Goal: Information Seeking & Learning: Find contact information

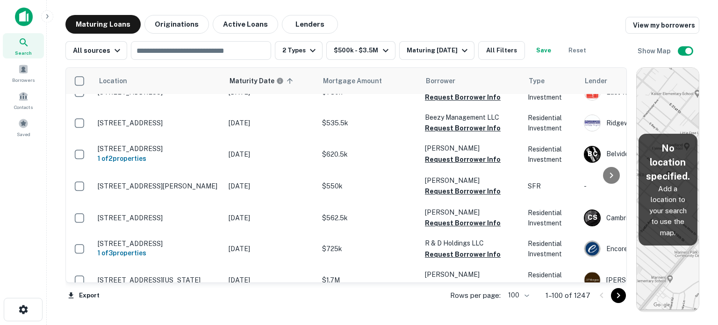
scroll to position [2147, 0]
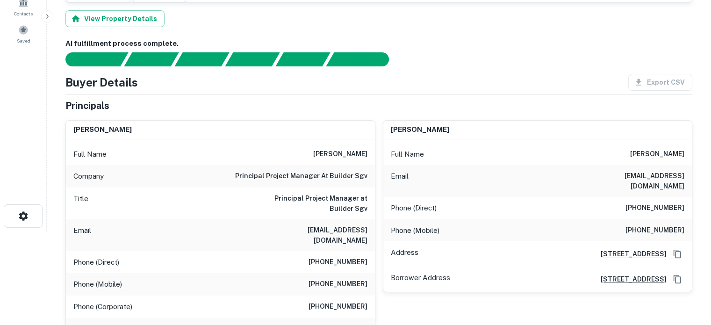
scroll to position [140, 0]
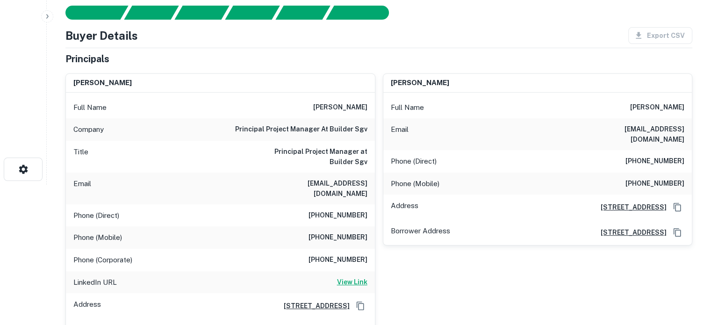
click at [356, 277] on h6 "View Link" at bounding box center [352, 282] width 30 height 10
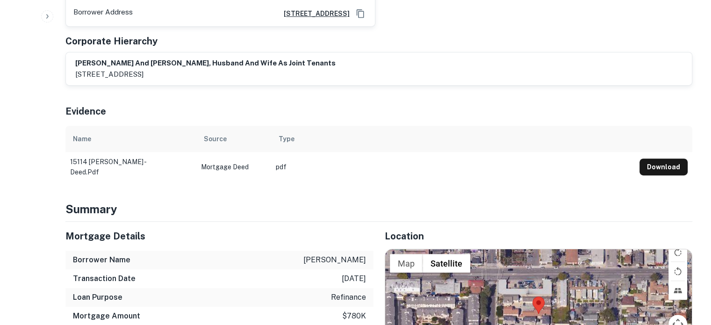
scroll to position [468, 0]
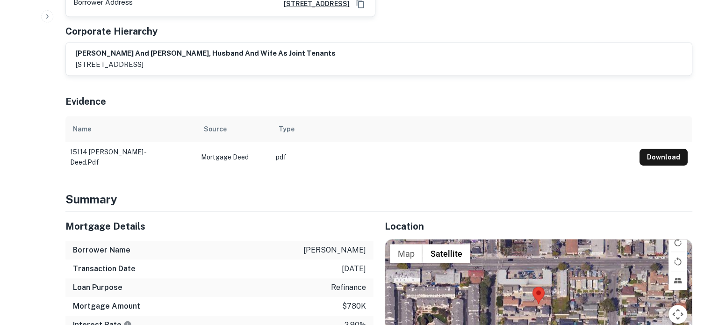
click at [534, 252] on div at bounding box center [538, 303] width 307 height 129
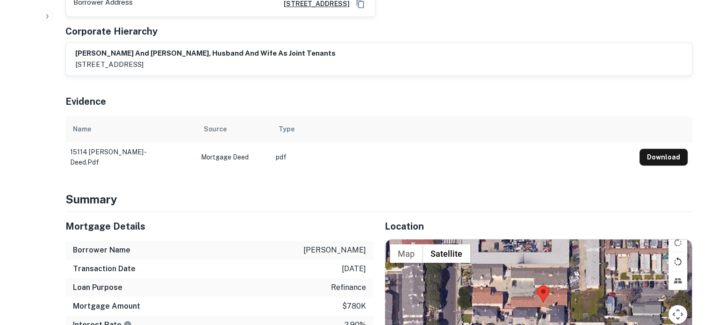
click at [673, 252] on button "Rotate map counterclockwise" at bounding box center [678, 261] width 19 height 19
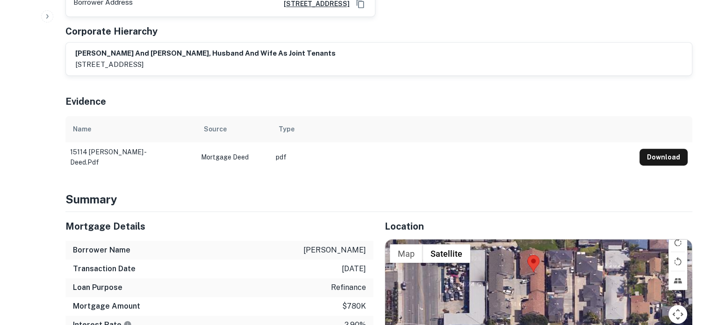
drag, startPoint x: 552, startPoint y: 286, endPoint x: 445, endPoint y: 263, distance: 109.1
click at [549, 259] on div at bounding box center [538, 303] width 307 height 129
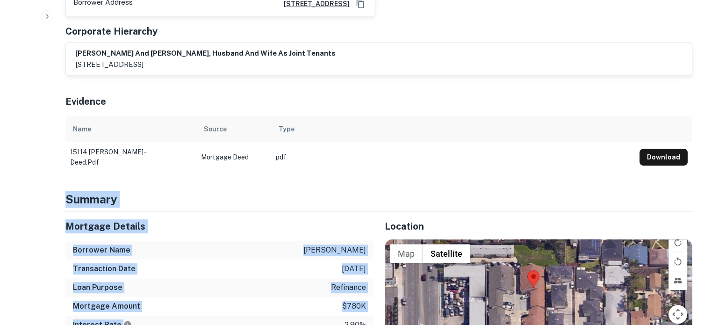
drag, startPoint x: 280, startPoint y: 269, endPoint x: 246, endPoint y: 155, distance: 119.4
click at [261, 212] on div "Mortgage Details" at bounding box center [219, 226] width 308 height 29
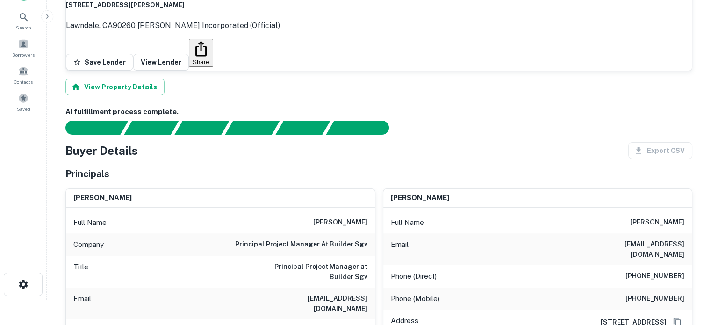
scroll to position [0, 0]
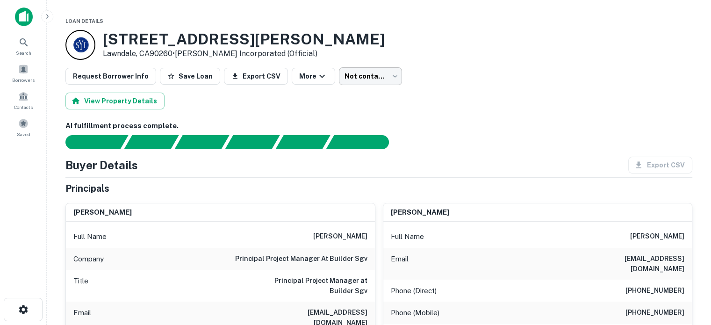
click at [365, 78] on body "Search Borrowers Contacts Saved Loan Details 15114 Freeman Ave Lawndale, CA9026…" at bounding box center [355, 162] width 711 height 325
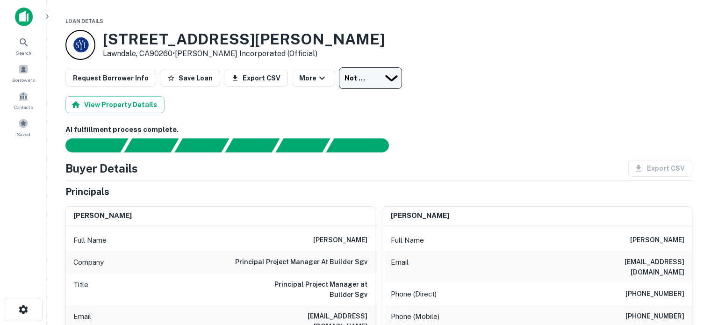
type input "*********"
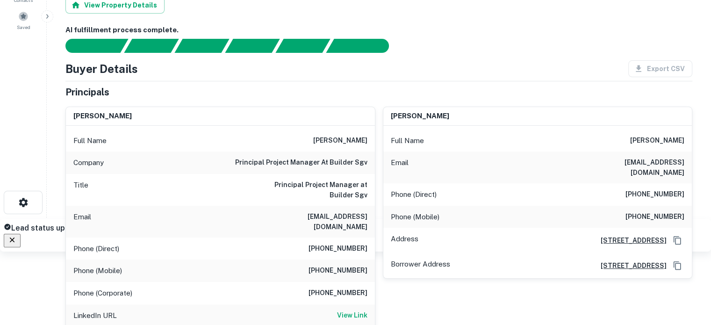
scroll to position [94, 0]
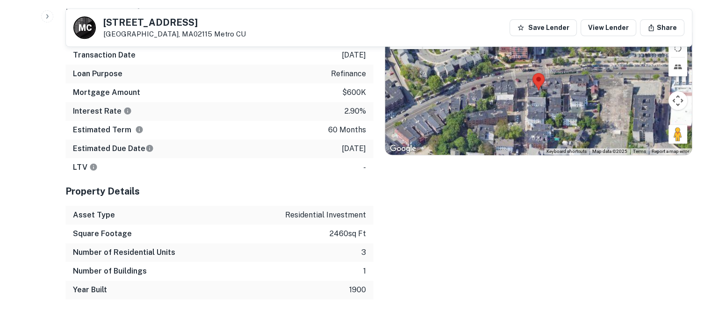
scroll to position [748, 0]
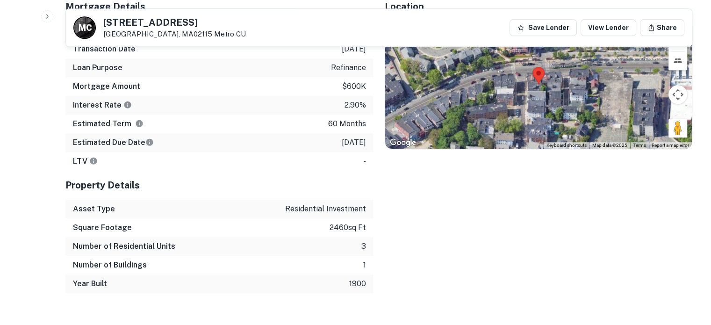
click at [537, 82] on div at bounding box center [538, 84] width 307 height 129
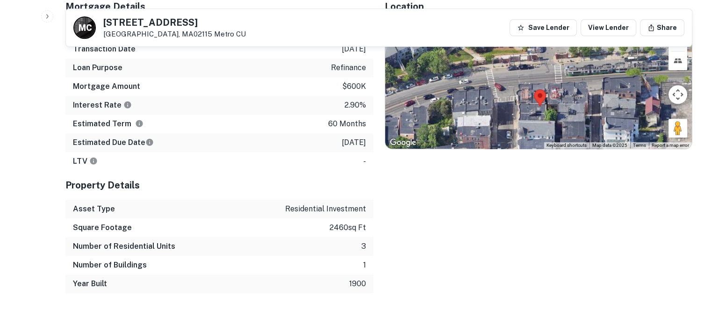
drag, startPoint x: 537, startPoint y: 80, endPoint x: 537, endPoint y: 110, distance: 29.9
click at [537, 114] on div at bounding box center [538, 84] width 307 height 129
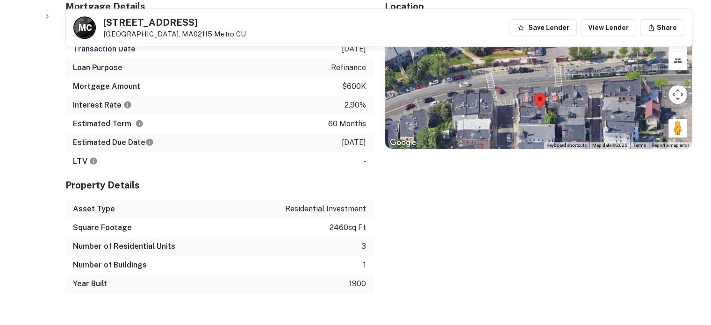
click at [535, 96] on img at bounding box center [540, 101] width 12 height 17
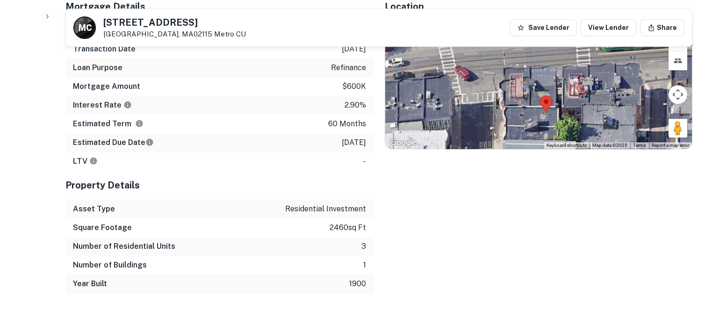
drag, startPoint x: 483, startPoint y: 194, endPoint x: 496, endPoint y: 253, distance: 59.8
click at [496, 253] on div "Location ← Move left → Move right ↑ Move up ↓ Move down + Zoom in - Zoom out Ho…" at bounding box center [533, 142] width 319 height 301
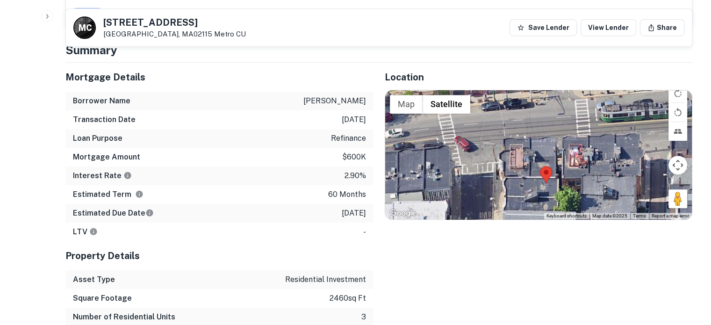
scroll to position [655, 0]
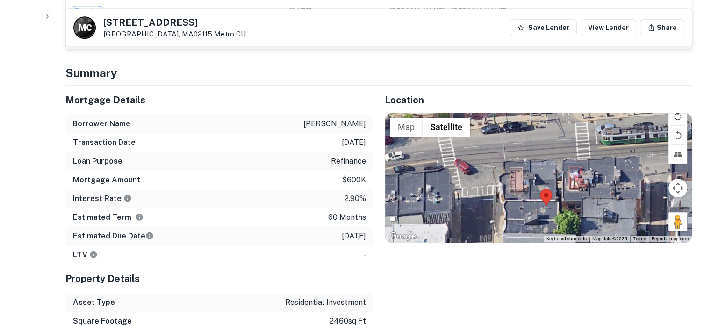
click at [675, 107] on button "Rotate map clockwise" at bounding box center [678, 116] width 19 height 19
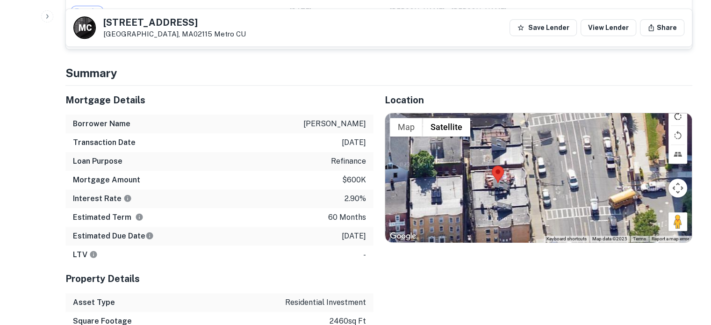
click at [675, 107] on button "Rotate map clockwise" at bounding box center [678, 116] width 19 height 19
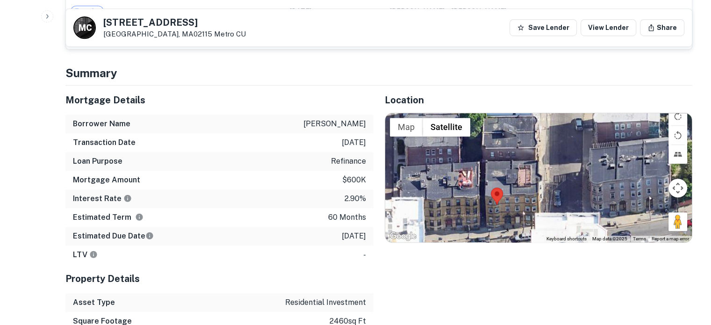
drag, startPoint x: 539, startPoint y: 155, endPoint x: 503, endPoint y: 212, distance: 67.5
click at [503, 212] on div at bounding box center [538, 177] width 307 height 129
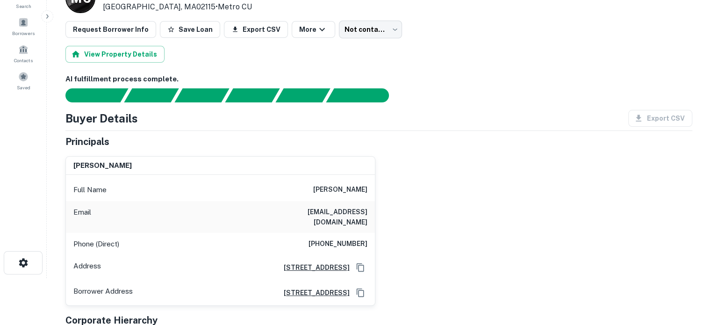
scroll to position [0, 0]
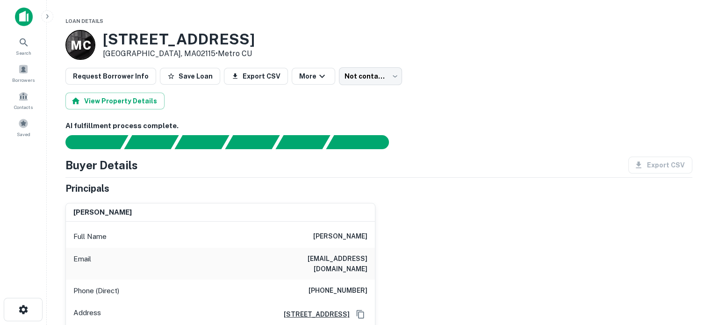
click at [376, 74] on body "Search Borrowers Contacts Saved Loan Details M C 832 Huntington Ave Boston, MA0…" at bounding box center [355, 162] width 711 height 325
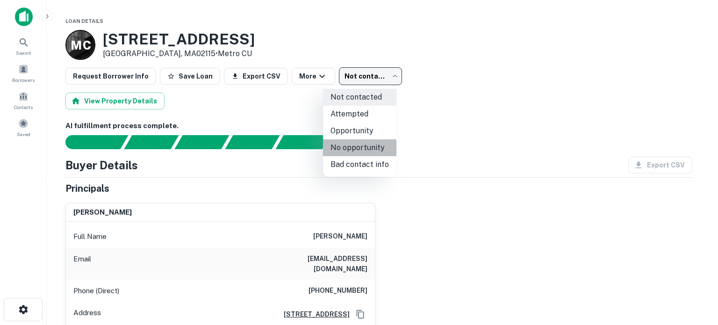
click at [369, 144] on li "No opportunity" at bounding box center [359, 147] width 73 height 17
type input "**********"
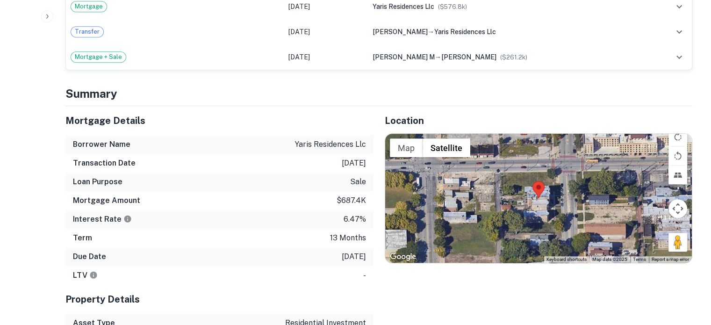
scroll to position [608, 0]
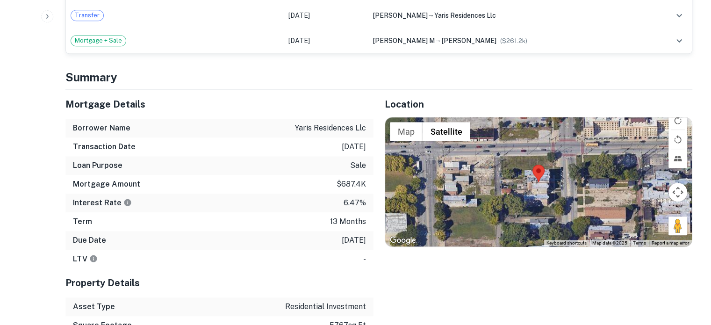
click at [550, 130] on div at bounding box center [538, 181] width 307 height 129
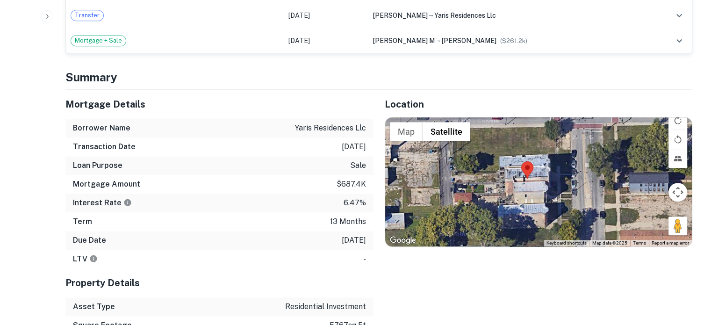
click at [522, 127] on div at bounding box center [538, 181] width 307 height 129
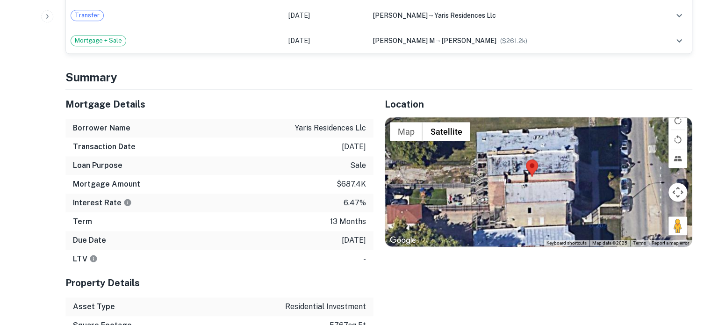
click at [534, 132] on div at bounding box center [538, 181] width 307 height 129
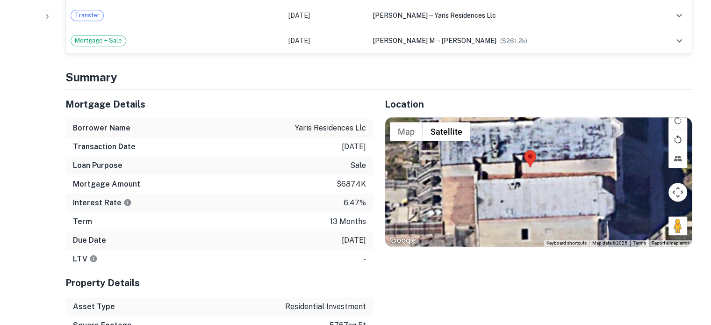
click at [676, 130] on button "Rotate map counterclockwise" at bounding box center [678, 139] width 19 height 19
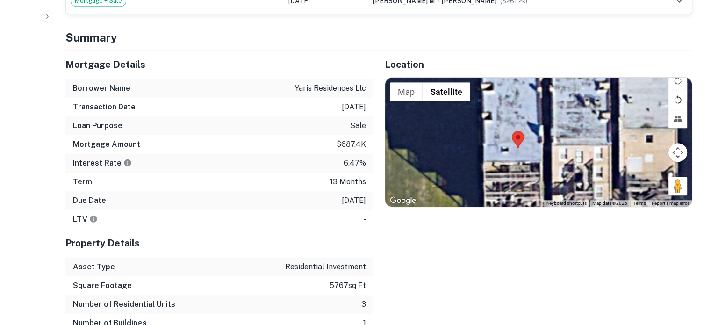
scroll to position [655, 0]
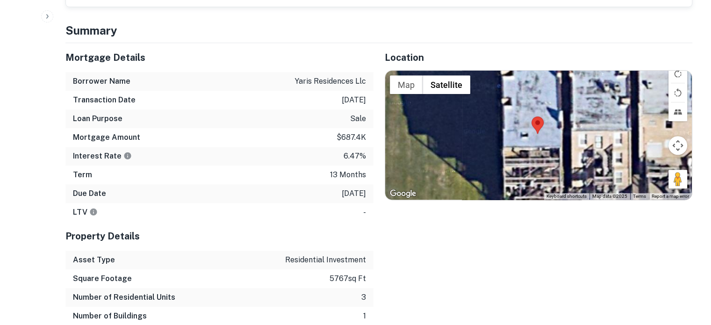
drag, startPoint x: 546, startPoint y: 127, endPoint x: 565, endPoint y: 116, distance: 22.6
click at [565, 116] on div at bounding box center [538, 135] width 307 height 129
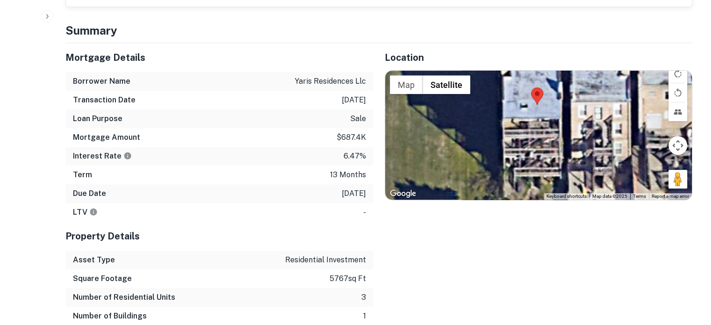
drag, startPoint x: 600, startPoint y: 114, endPoint x: 589, endPoint y: 59, distance: 55.3
click at [589, 71] on div at bounding box center [538, 135] width 307 height 129
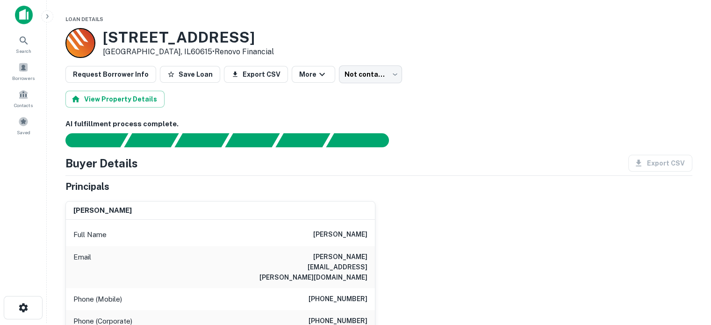
scroll to position [0, 0]
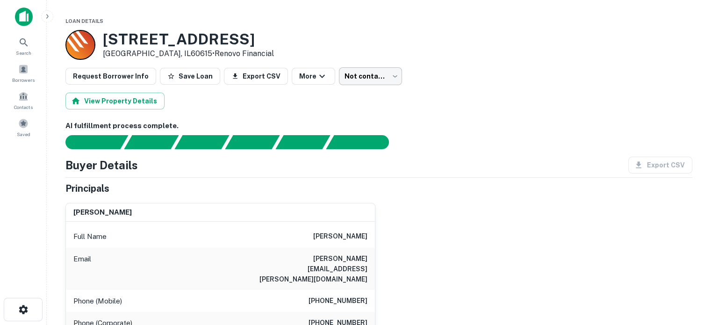
click at [363, 76] on body "Search Borrowers Contacts Saved Loan Details 4710 S Wabash Ave Chicago, IL60615…" at bounding box center [355, 162] width 711 height 325
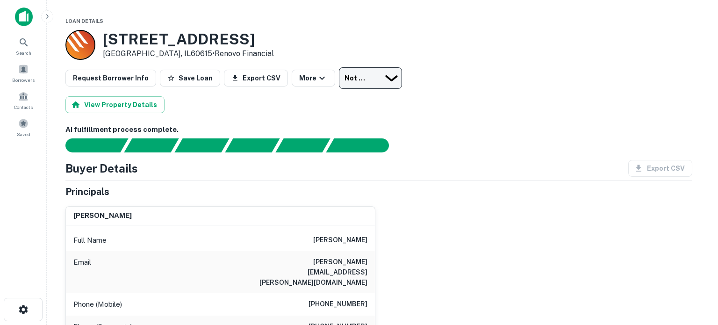
type input "*********"
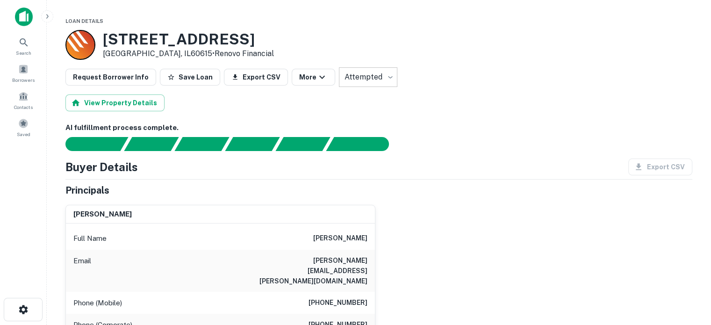
click at [376, 75] on body "Search Borrowers Contacts Saved Loan Details 4710 S Wabash Ave Chicago, IL60615…" at bounding box center [355, 162] width 711 height 325
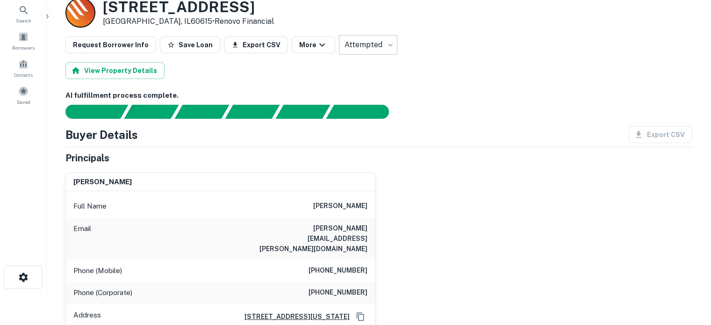
scroll to position [47, 0]
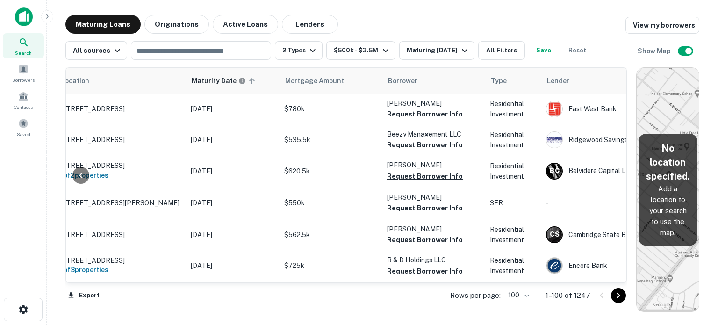
scroll to position [2147, 882]
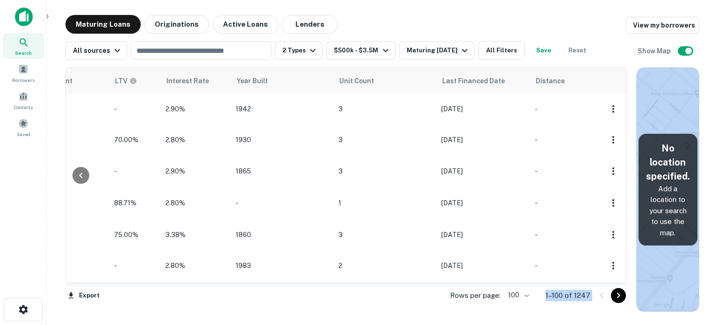
drag, startPoint x: 599, startPoint y: 284, endPoint x: 520, endPoint y: 283, distance: 79.0
click at [520, 283] on div "Rows per page: 100 *** 1–100 of 1247" at bounding box center [533, 295] width 188 height 25
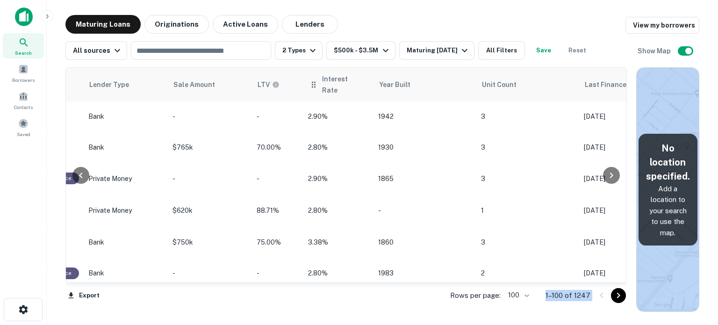
scroll to position [2154, 738]
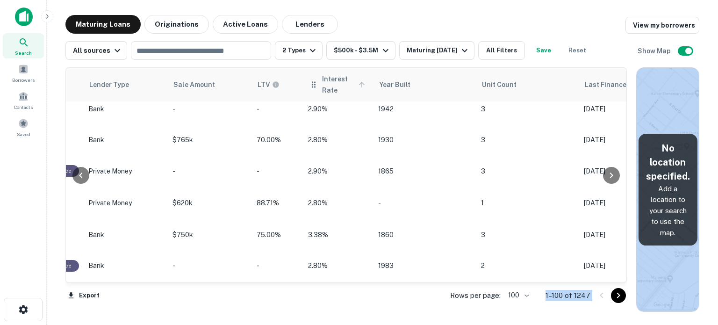
click at [325, 87] on span "Interest Rate" at bounding box center [345, 84] width 46 height 22
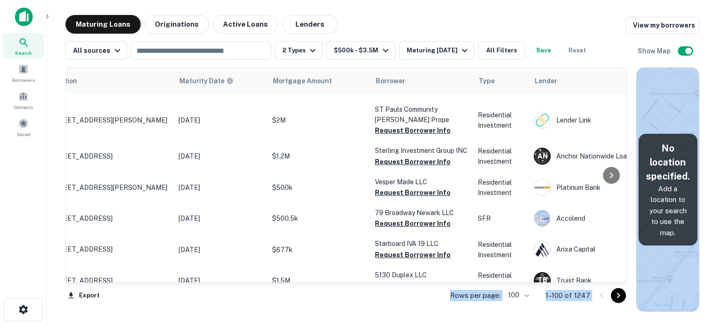
scroll to position [2154, 0]
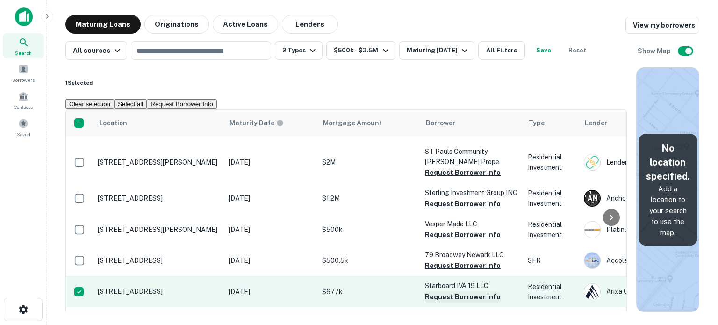
click at [457, 291] on button "Request Borrower Info" at bounding box center [463, 296] width 76 height 11
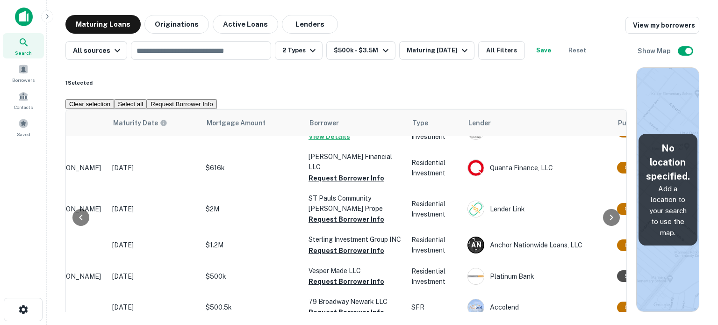
scroll to position [2108, 105]
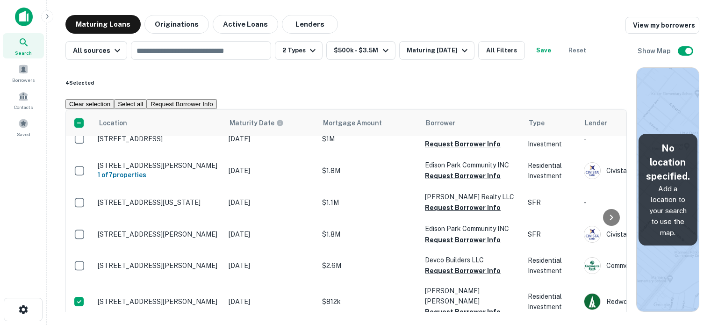
scroll to position [1732, 0]
click at [217, 99] on button "Request Borrower Info" at bounding box center [182, 104] width 70 height 10
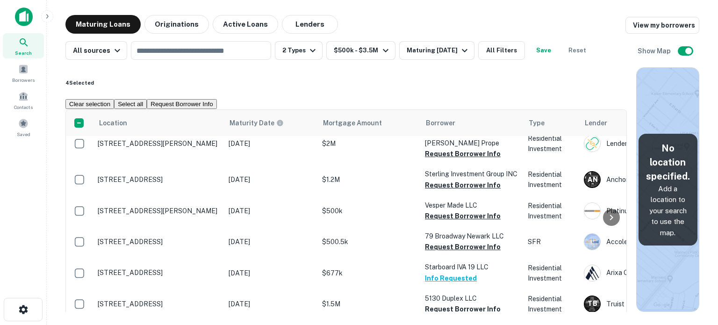
scroll to position [2153, 0]
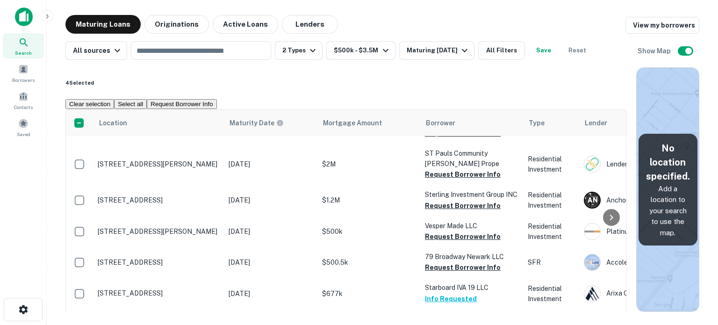
click at [217, 99] on button "Request Borrower Info" at bounding box center [182, 104] width 70 height 10
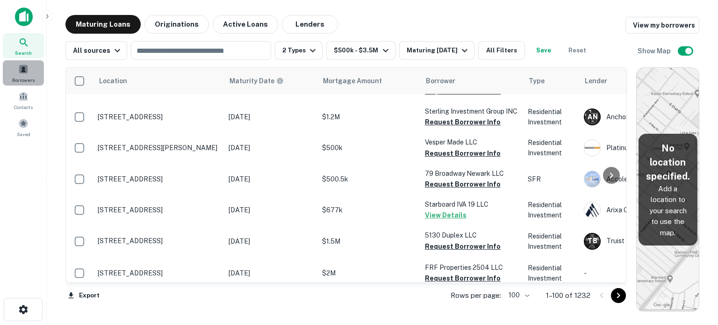
click at [24, 72] on span at bounding box center [23, 69] width 10 height 10
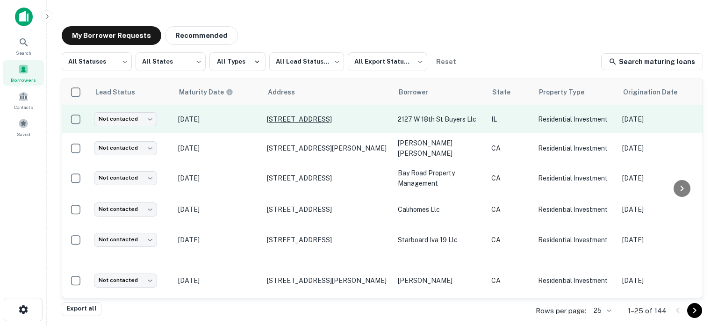
click at [318, 117] on p "2127 W 18th St Chicago, IL60608" at bounding box center [328, 119] width 122 height 8
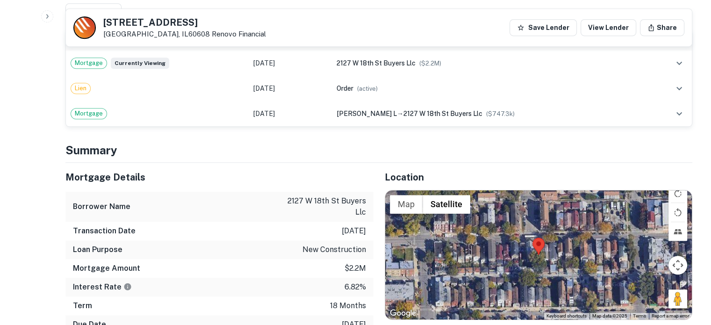
scroll to position [561, 0]
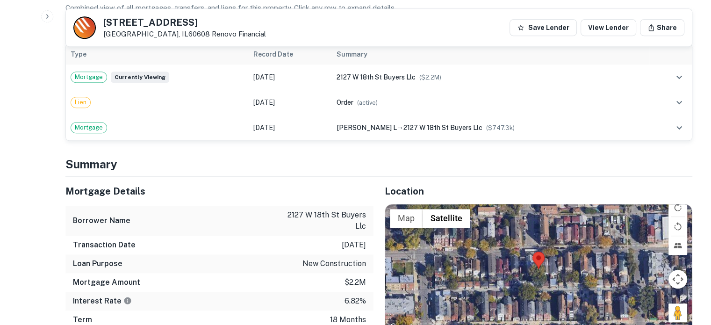
click at [537, 269] on div at bounding box center [538, 268] width 307 height 129
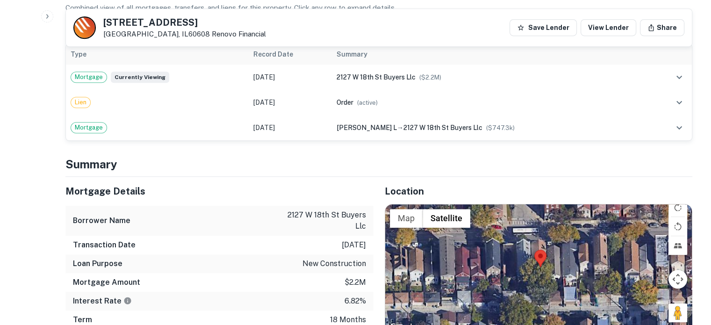
click at [540, 271] on div at bounding box center [538, 268] width 307 height 129
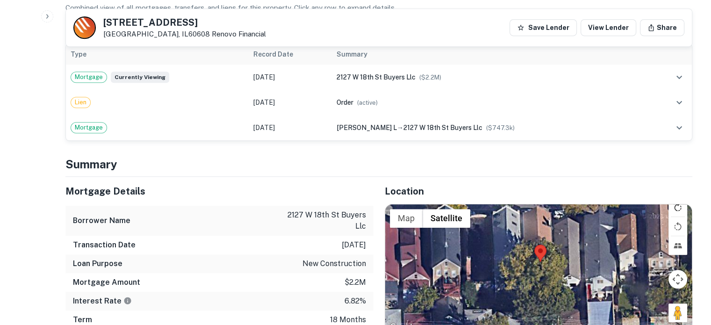
click at [681, 209] on button "Rotate map clockwise" at bounding box center [678, 207] width 19 height 19
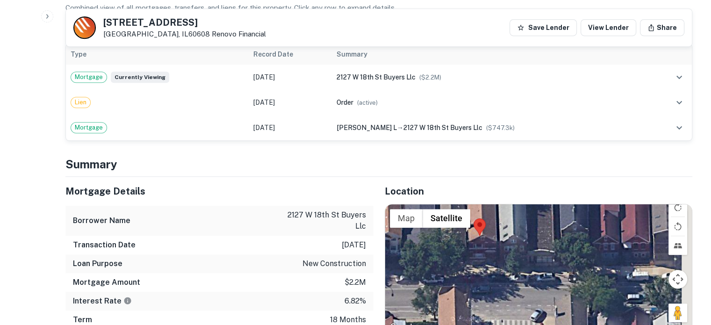
drag, startPoint x: 533, startPoint y: 286, endPoint x: 472, endPoint y: 243, distance: 73.8
click at [472, 243] on div at bounding box center [538, 268] width 307 height 129
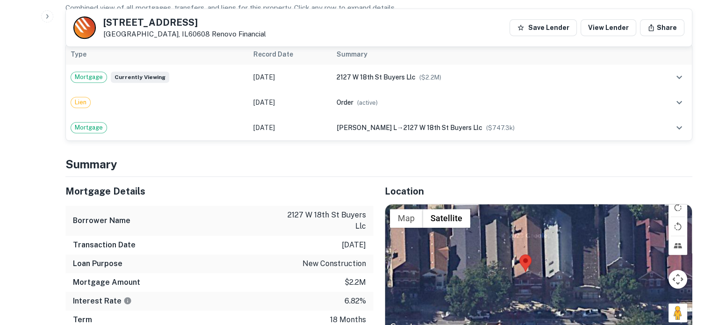
drag, startPoint x: 484, startPoint y: 285, endPoint x: 535, endPoint y: 325, distance: 64.3
click at [535, 325] on div at bounding box center [538, 268] width 307 height 129
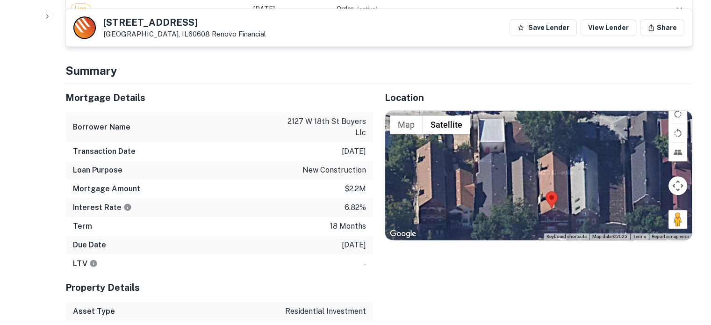
drag, startPoint x: 549, startPoint y: 199, endPoint x: 585, endPoint y: 228, distance: 46.2
click at [585, 228] on div at bounding box center [538, 175] width 307 height 129
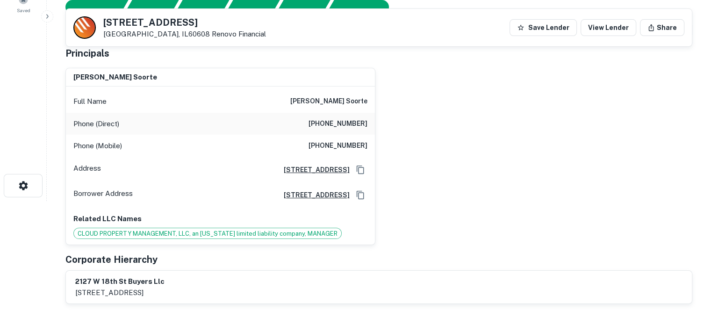
scroll to position [140, 0]
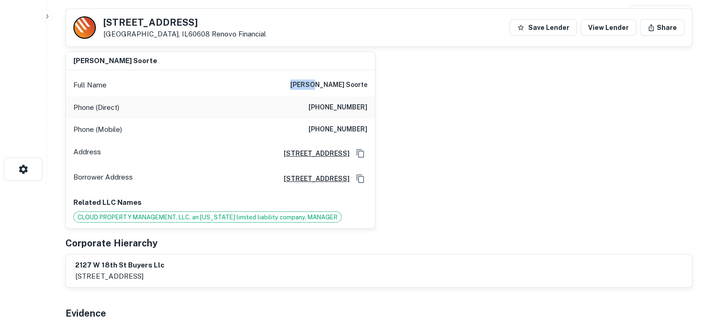
drag, startPoint x: 327, startPoint y: 84, endPoint x: 344, endPoint y: 85, distance: 16.8
click at [344, 85] on div "Full Name teofil soorte" at bounding box center [220, 85] width 309 height 22
copy h6 "teofil"
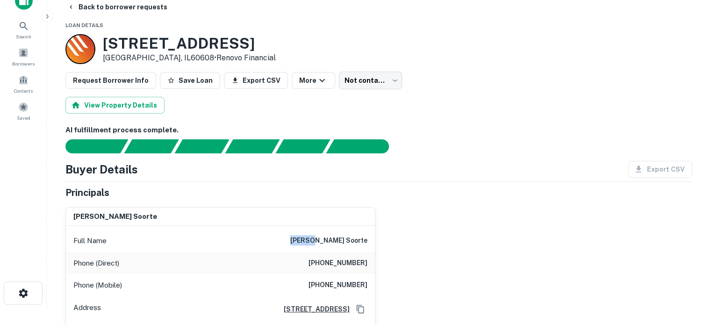
scroll to position [0, 0]
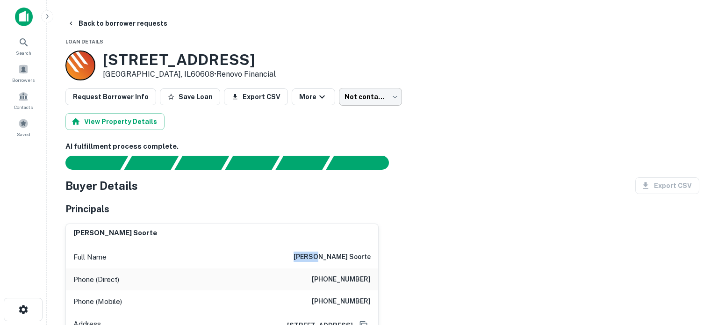
click at [361, 93] on body "Search Borrowers Contacts Saved Back to borrower requests Loan Details 2127 W 1…" at bounding box center [359, 162] width 718 height 325
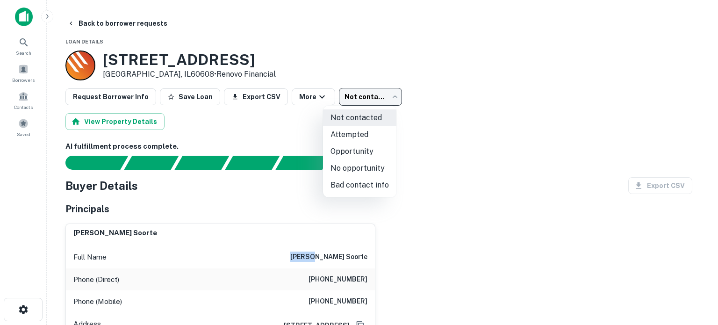
click at [375, 136] on li "Attempted" at bounding box center [359, 134] width 73 height 17
type input "*********"
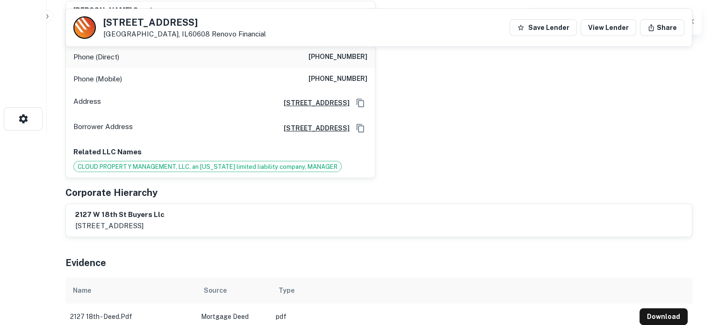
scroll to position [47, 0]
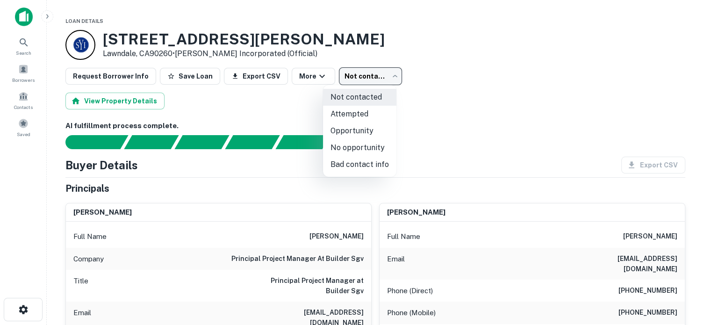
click at [375, 74] on body "Search Borrowers Contacts Saved Loan Details [STREET_ADDRESS][PERSON_NAME] • [P…" at bounding box center [355, 162] width 711 height 325
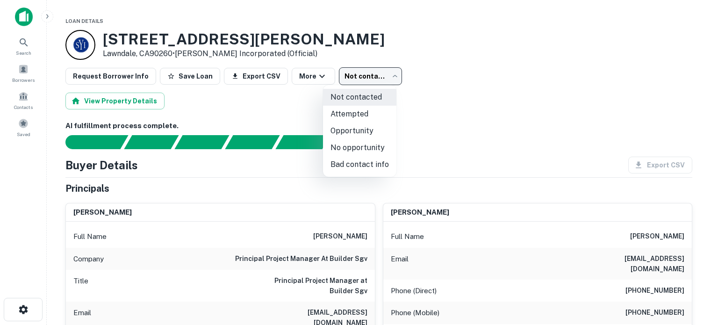
click at [375, 114] on li "Attempted" at bounding box center [359, 114] width 73 height 17
type input "*********"
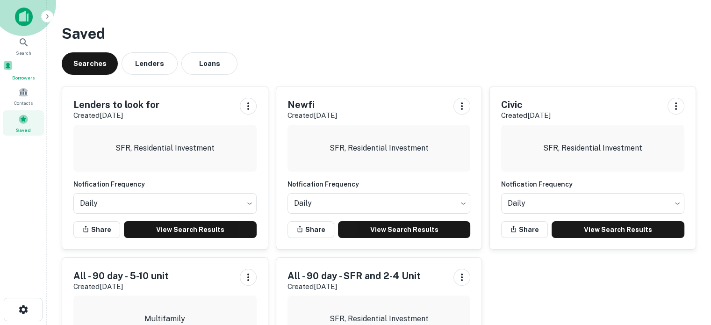
click at [26, 63] on div "Borrowers" at bounding box center [23, 70] width 41 height 21
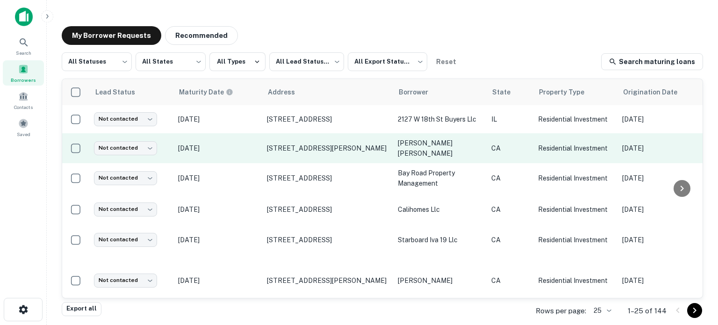
drag, startPoint x: 297, startPoint y: 145, endPoint x: 246, endPoint y: 143, distance: 51.0
click at [246, 143] on p "[DATE]" at bounding box center [218, 148] width 80 height 10
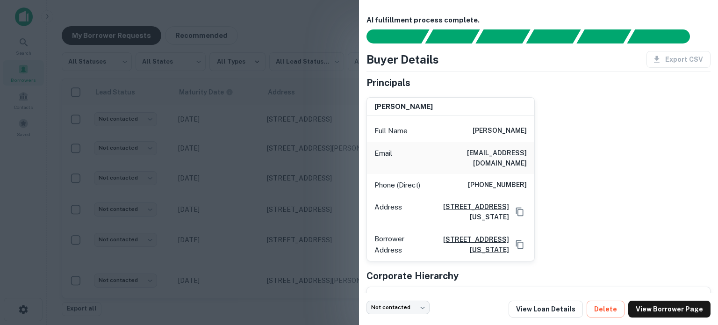
click at [285, 109] on div at bounding box center [359, 162] width 718 height 325
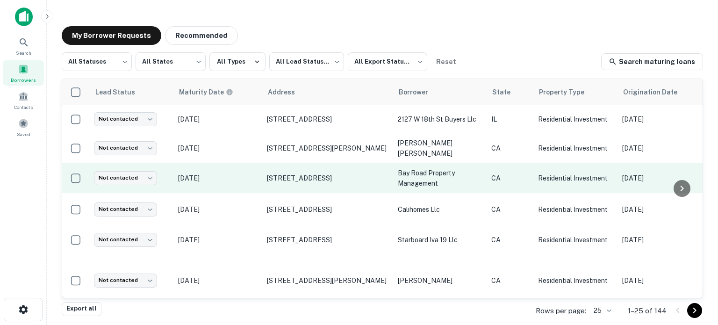
click at [233, 178] on p "[DATE]" at bounding box center [218, 178] width 80 height 10
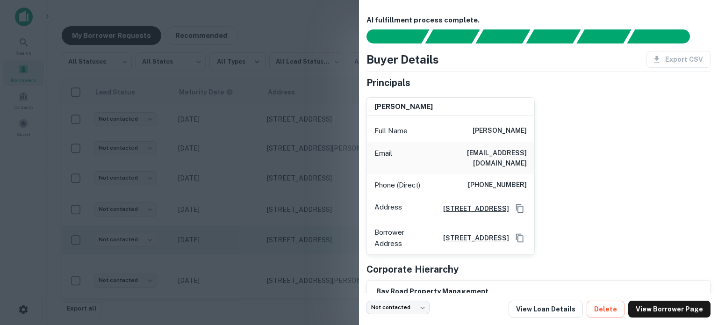
drag, startPoint x: 273, startPoint y: 251, endPoint x: 273, endPoint y: 246, distance: 4.7
click at [273, 251] on div at bounding box center [359, 162] width 718 height 325
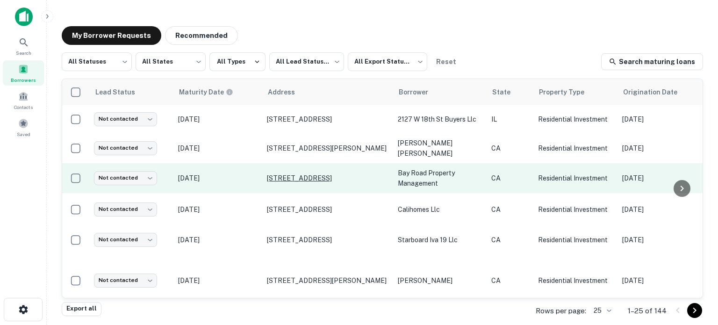
click at [301, 176] on p "[STREET_ADDRESS]" at bounding box center [328, 178] width 122 height 8
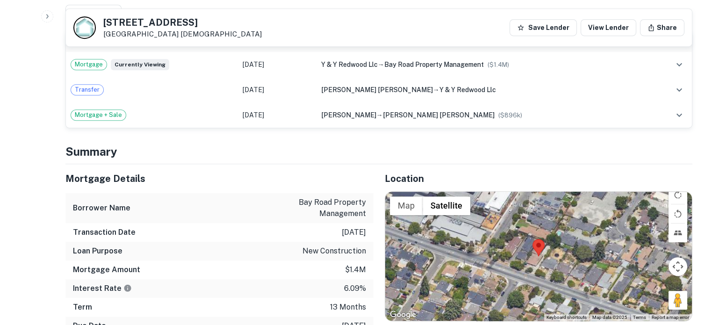
scroll to position [608, 0]
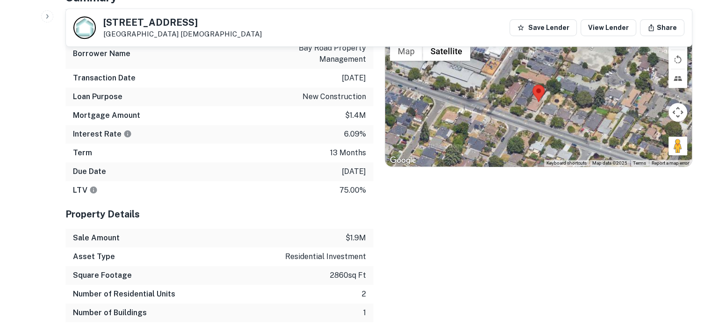
click at [538, 99] on div at bounding box center [538, 101] width 307 height 129
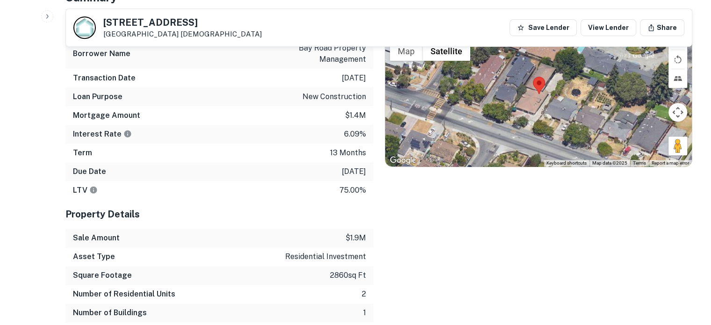
click at [538, 99] on div at bounding box center [538, 101] width 307 height 129
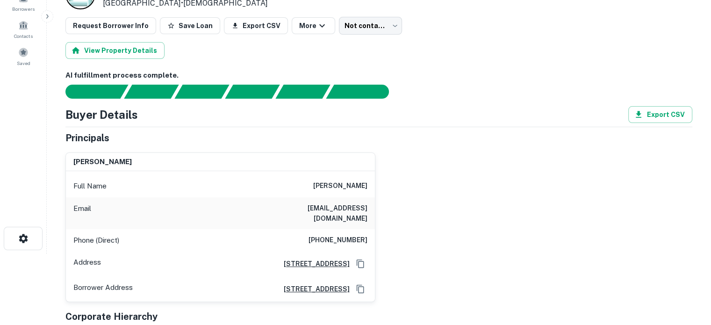
scroll to position [94, 0]
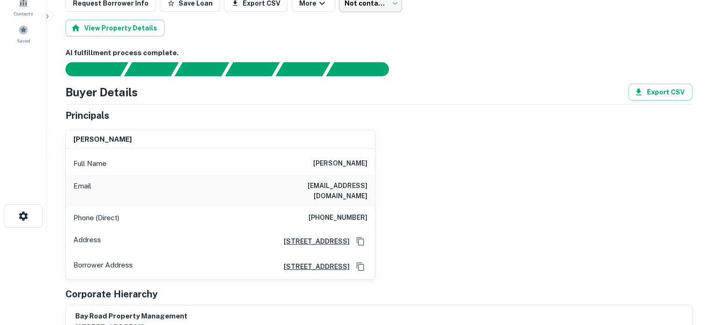
click at [385, 7] on body "Search Borrowers Contacts Saved Back to borrower requests Loan Details [STREET_…" at bounding box center [355, 68] width 711 height 325
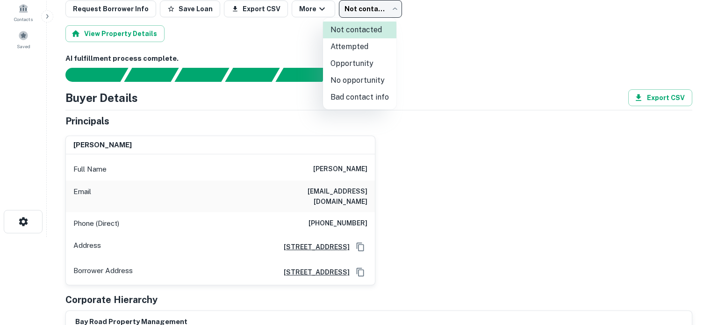
click at [375, 97] on li "Bad contact info" at bounding box center [359, 97] width 73 height 17
type input "**********"
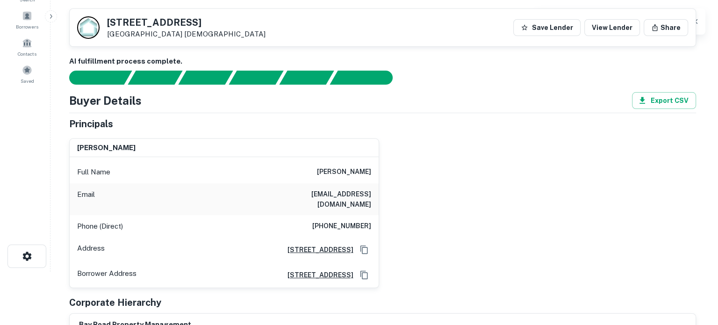
scroll to position [0, 0]
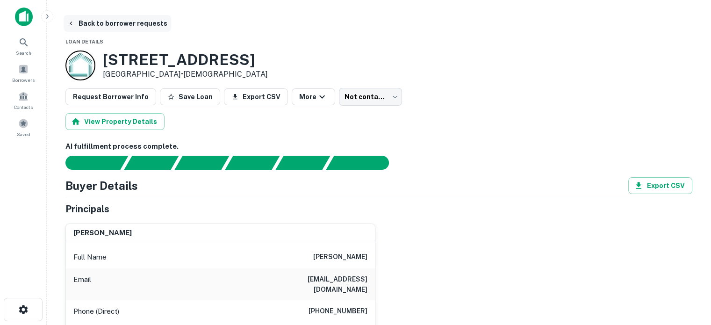
click at [154, 23] on button "Back to borrower requests" at bounding box center [118, 23] width 108 height 17
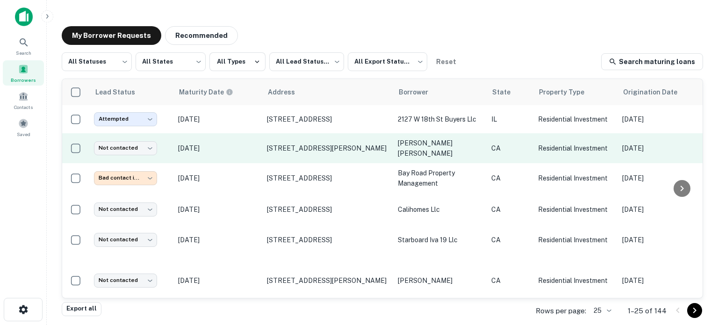
click at [251, 149] on p "Nov 29, 2025" at bounding box center [218, 148] width 80 height 10
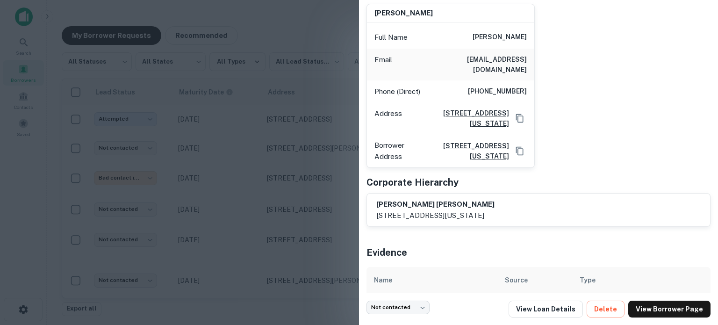
scroll to position [117, 0]
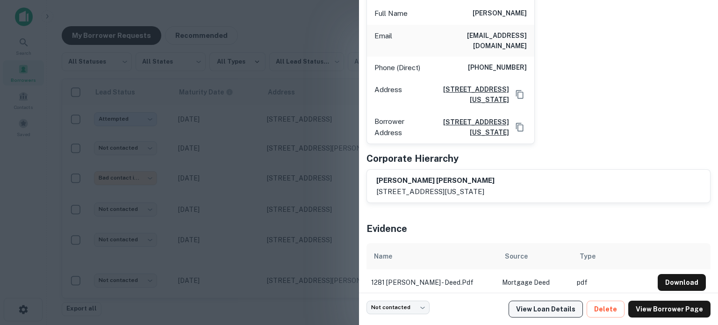
click at [558, 309] on link "View Loan Details" at bounding box center [546, 309] width 74 height 17
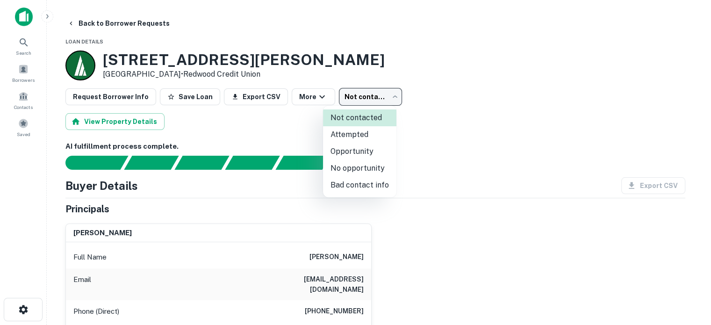
click at [359, 97] on body "Search Borrowers Contacts Saved Back to Borrower Requests Loan Details 1279 Dol…" at bounding box center [355, 162] width 711 height 325
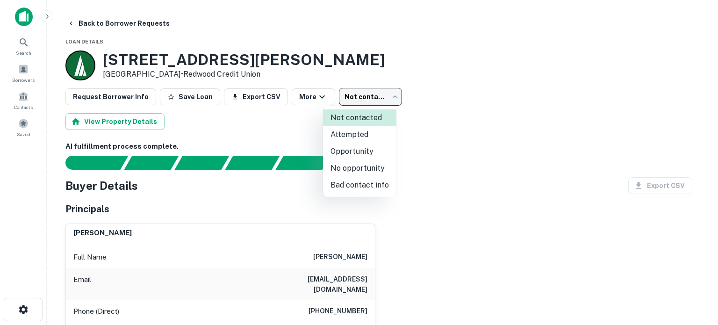
click at [373, 132] on li "Attempted" at bounding box center [359, 134] width 73 height 17
type input "*********"
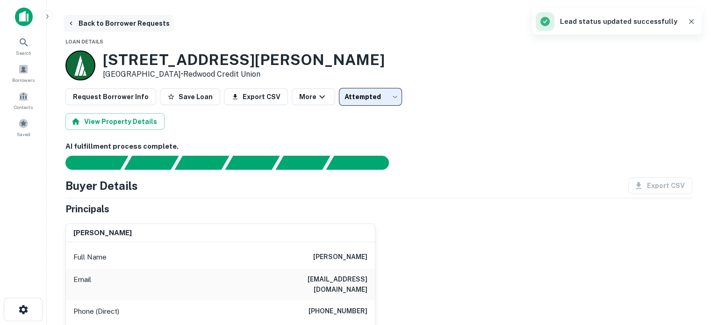
click at [147, 19] on button "Back to Borrower Requests" at bounding box center [119, 23] width 110 height 17
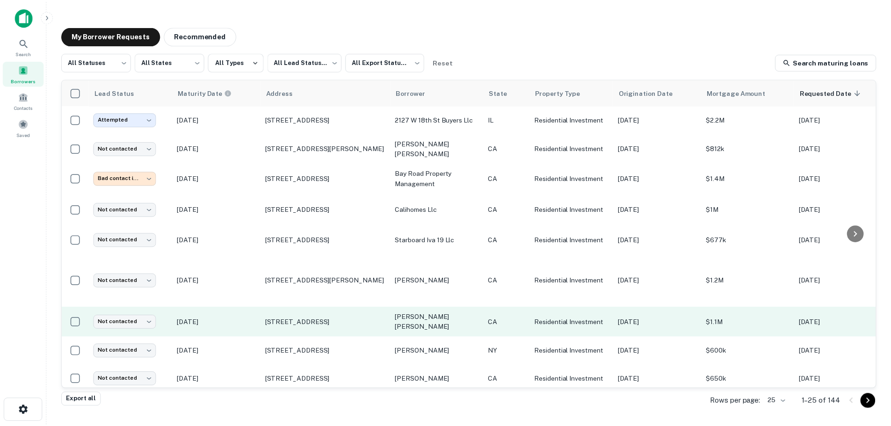
scroll to position [47, 0]
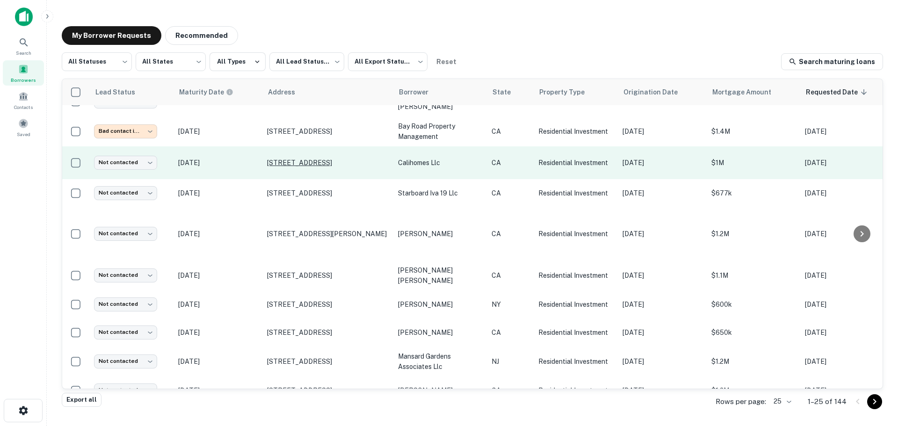
click at [277, 167] on p "[STREET_ADDRESS]" at bounding box center [328, 163] width 122 height 8
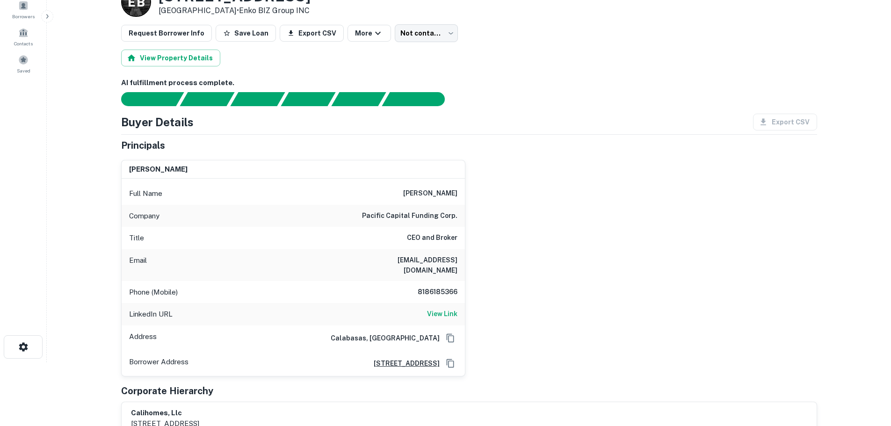
scroll to position [47, 0]
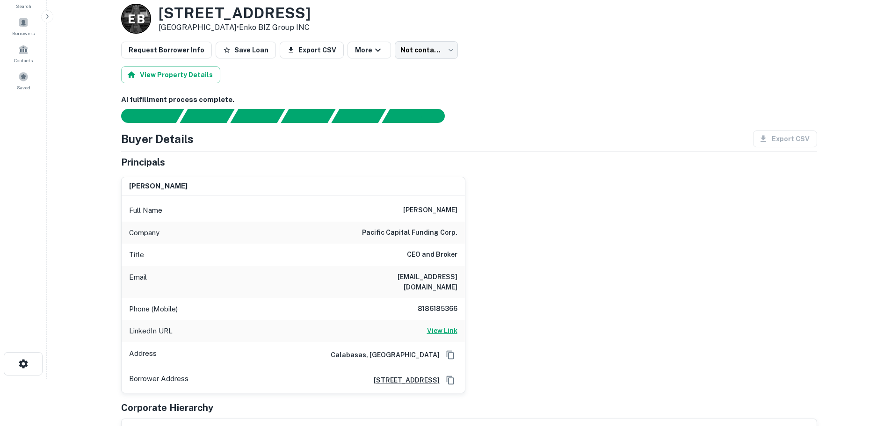
click at [442, 325] on h6 "View Link" at bounding box center [442, 330] width 30 height 10
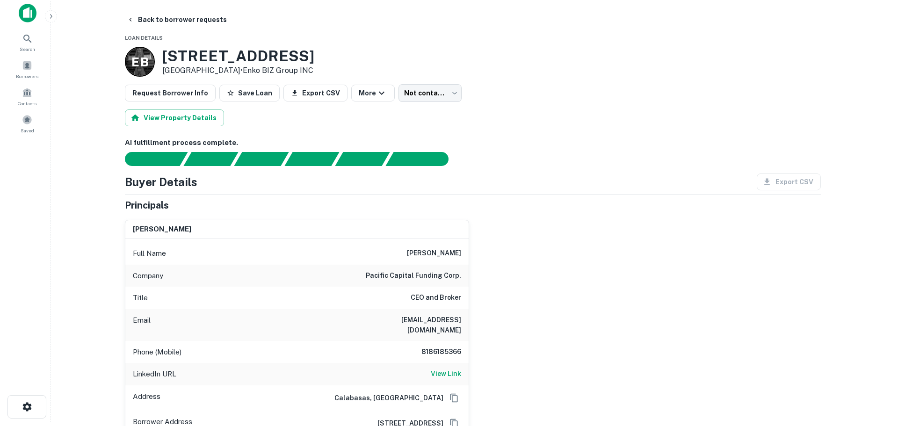
scroll to position [0, 0]
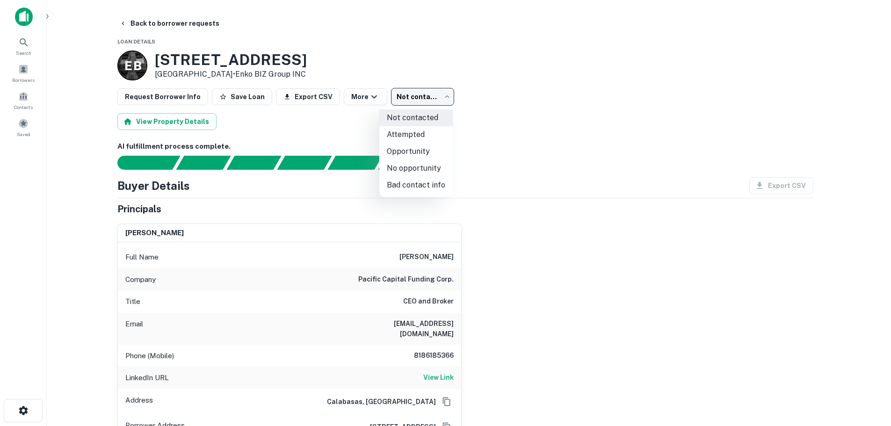
click at [426, 90] on body "Search Borrowers Contacts Saved Back to borrower requests Loan Details E B [STR…" at bounding box center [445, 213] width 891 height 426
click at [433, 131] on li "Attempted" at bounding box center [415, 134] width 73 height 17
type input "*********"
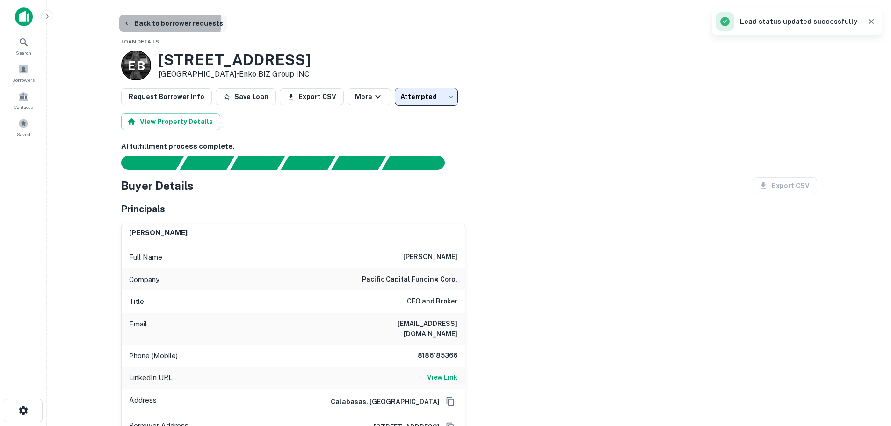
click at [162, 22] on button "Back to borrower requests" at bounding box center [173, 23] width 108 height 17
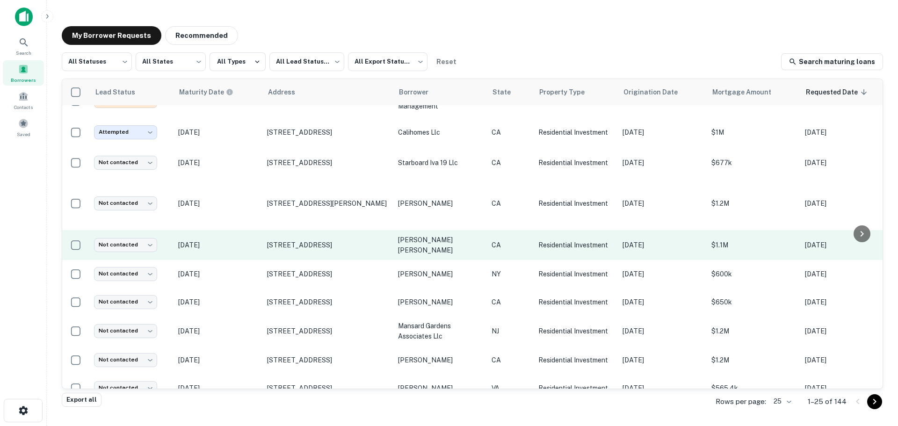
scroll to position [94, 0]
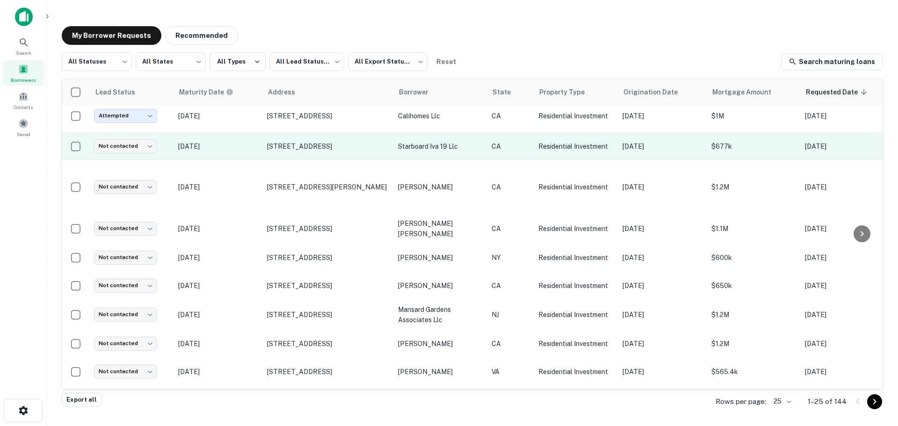
click at [244, 143] on p "[DATE]" at bounding box center [218, 146] width 80 height 10
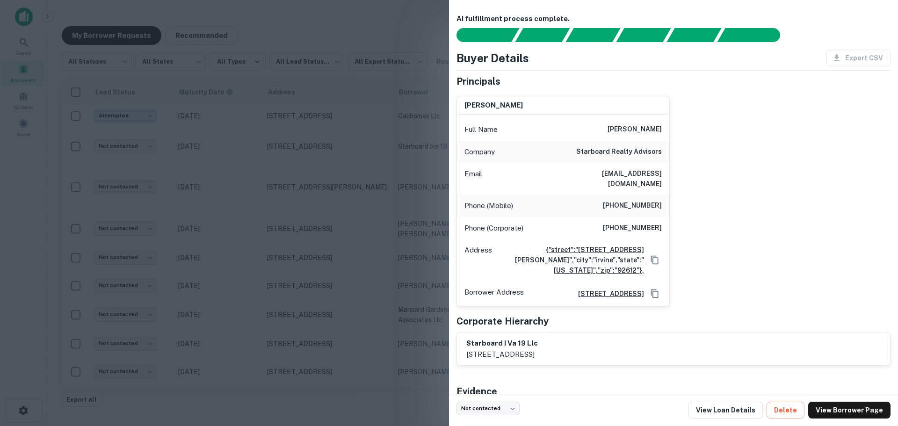
scroll to position [0, 0]
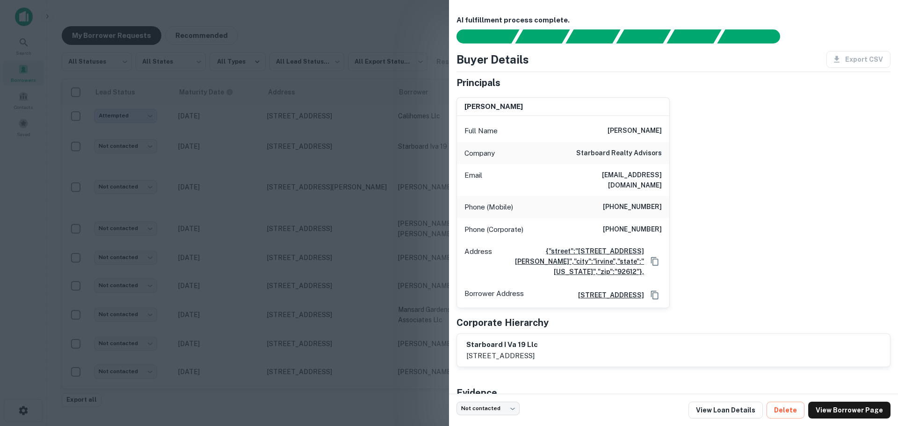
click at [402, 202] on div at bounding box center [449, 213] width 898 height 426
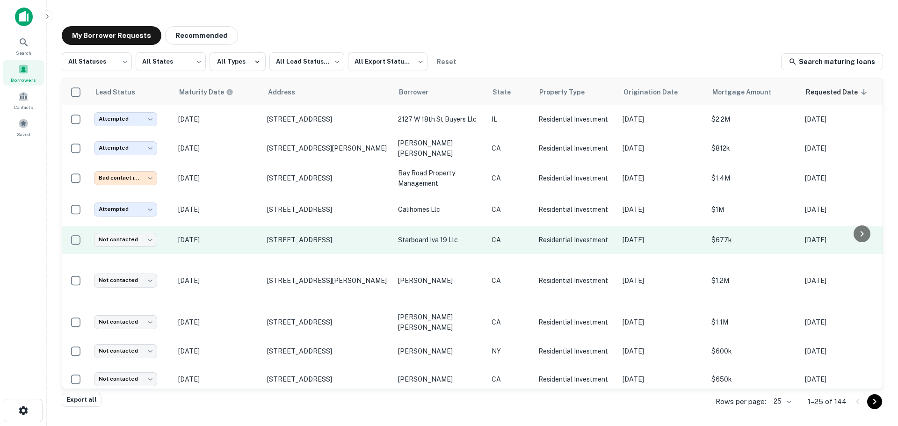
click at [254, 235] on p "[DATE]" at bounding box center [218, 240] width 80 height 10
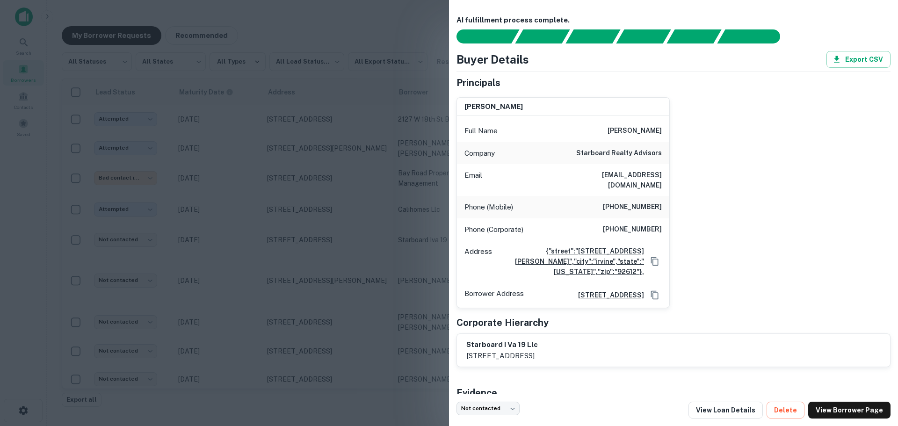
click at [243, 239] on div at bounding box center [449, 213] width 898 height 426
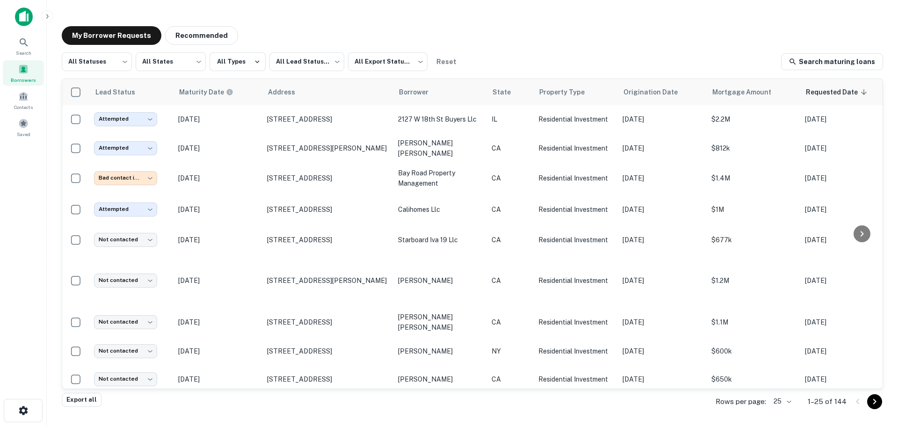
click at [243, 239] on p "[DATE]" at bounding box center [218, 240] width 80 height 10
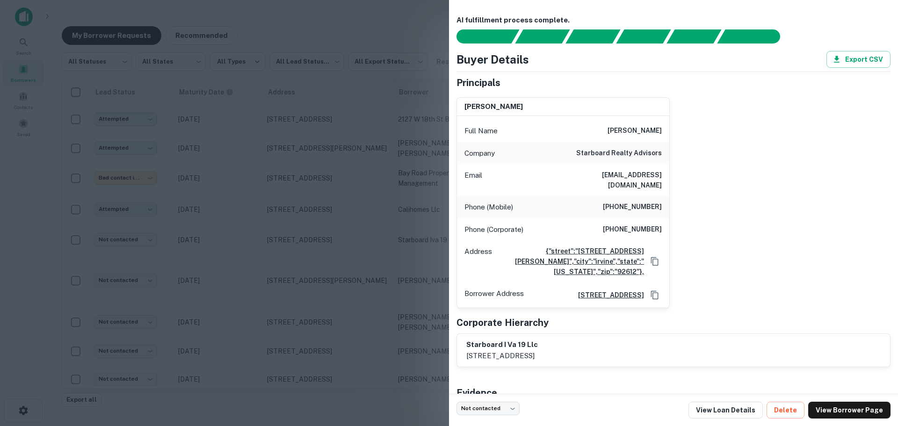
click at [243, 239] on div at bounding box center [449, 213] width 898 height 426
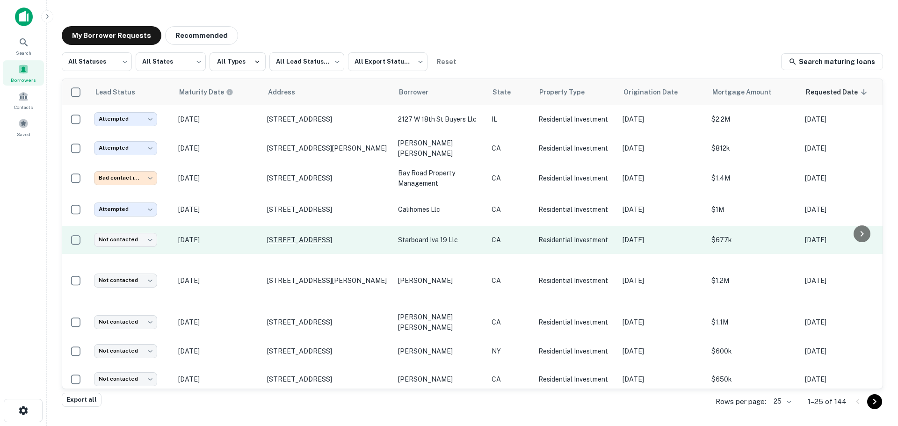
click at [282, 239] on p "[STREET_ADDRESS]" at bounding box center [328, 240] width 122 height 8
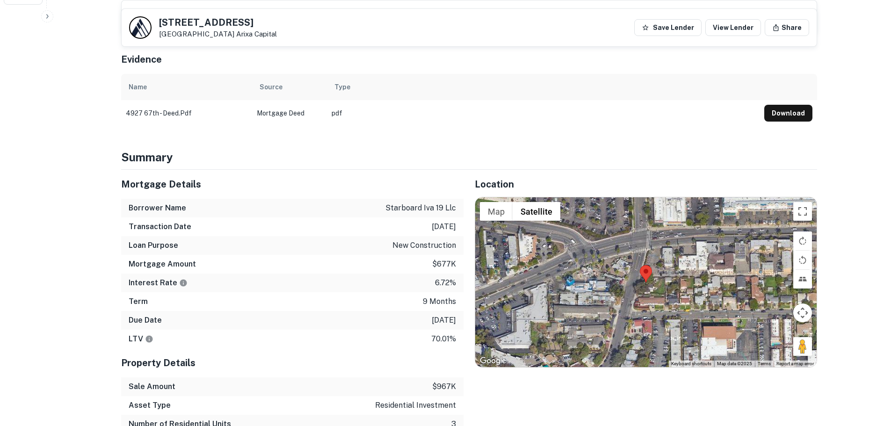
scroll to position [421, 0]
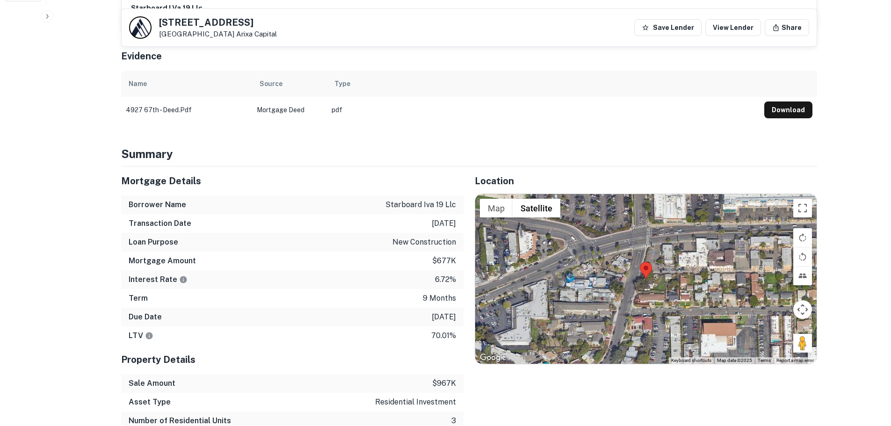
click at [645, 282] on div at bounding box center [645, 278] width 341 height 169
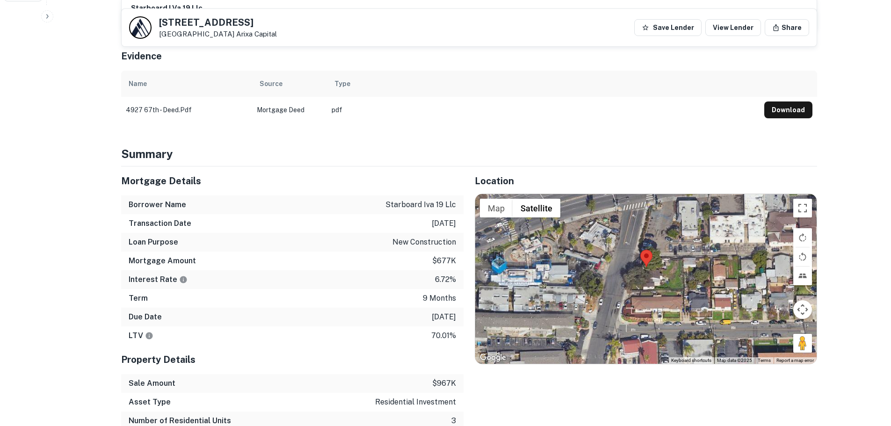
click at [641, 267] on div at bounding box center [645, 278] width 341 height 169
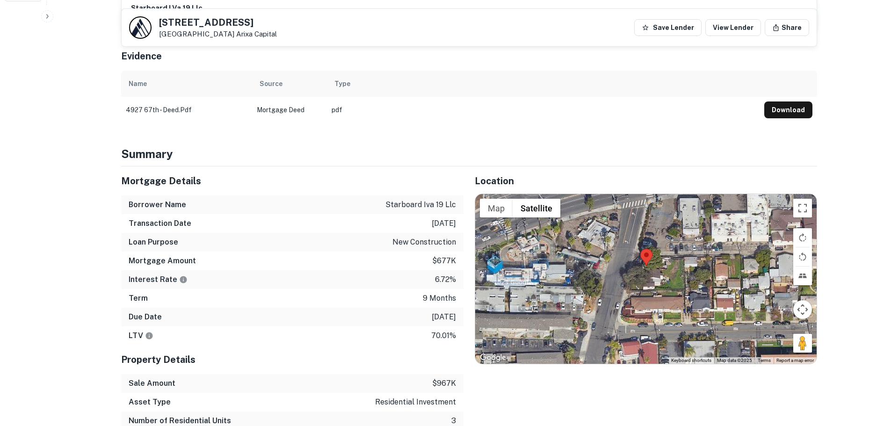
click at [641, 267] on div at bounding box center [645, 278] width 341 height 169
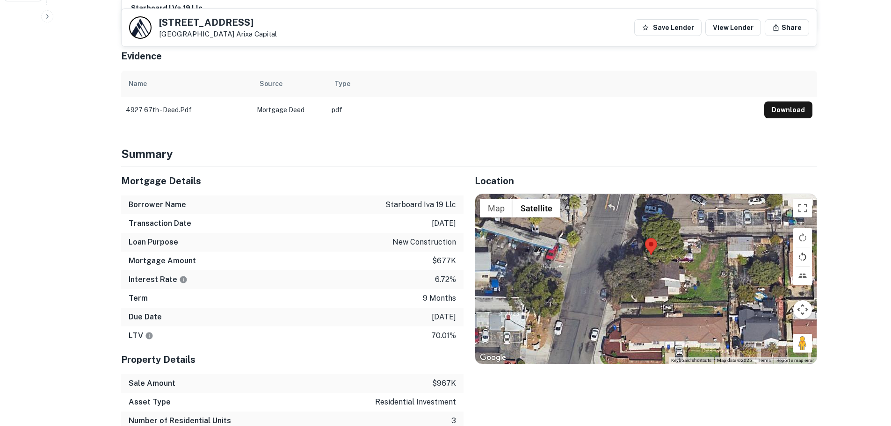
click at [718, 247] on button "Rotate map counterclockwise" at bounding box center [802, 256] width 19 height 19
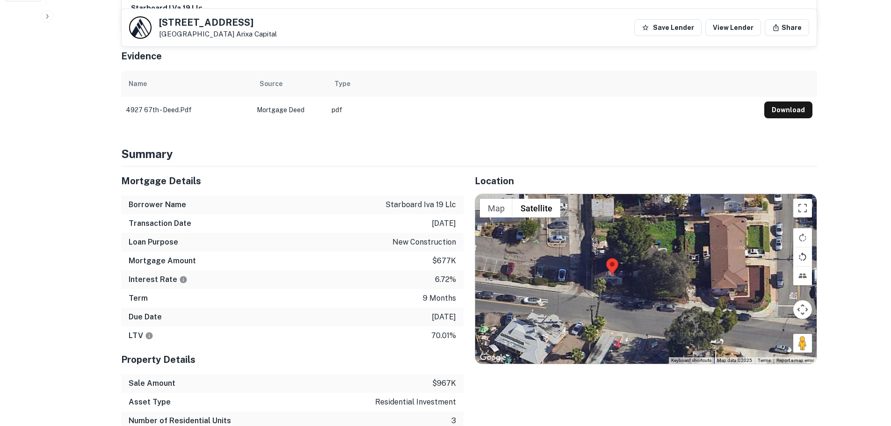
click at [718, 247] on button "Rotate map counterclockwise" at bounding box center [802, 256] width 19 height 19
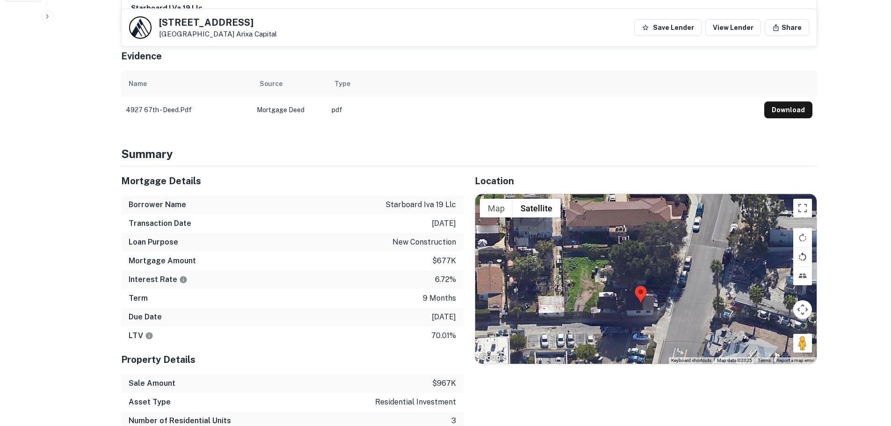
click at [718, 248] on button "Rotate map counterclockwise" at bounding box center [802, 256] width 19 height 19
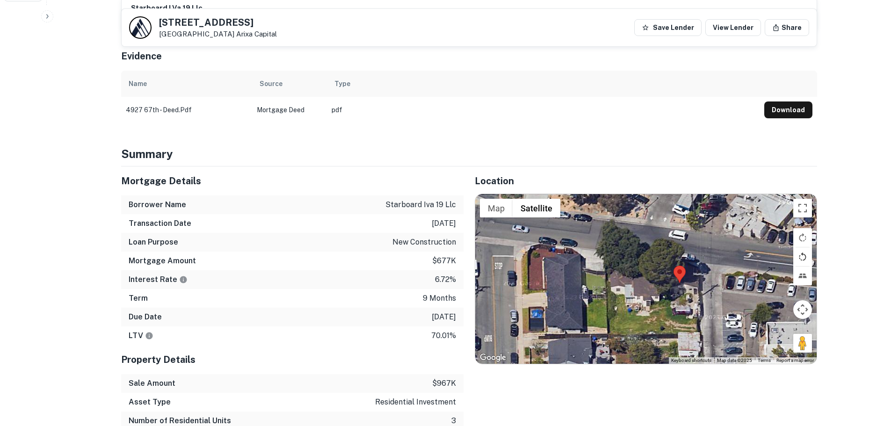
click at [718, 247] on button "Rotate map counterclockwise" at bounding box center [802, 256] width 19 height 19
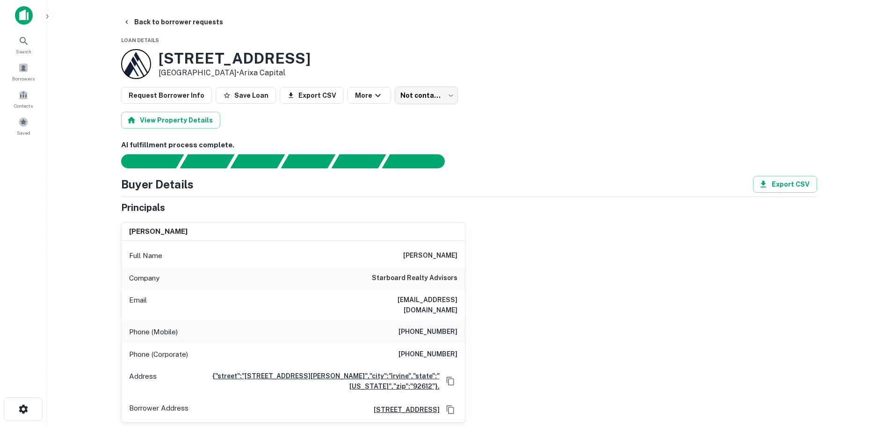
scroll to position [0, 0]
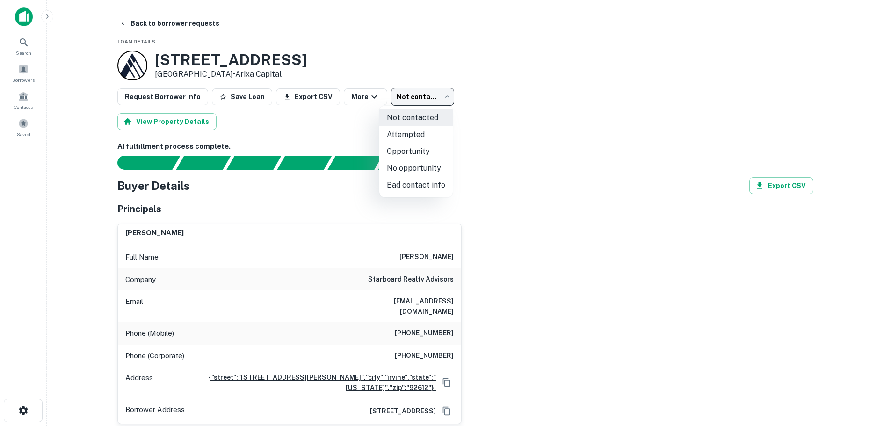
click at [434, 94] on body "Search Borrowers Contacts Saved Back to borrower requests Loan Details [STREET_…" at bounding box center [445, 213] width 891 height 426
click at [427, 133] on li "Attempted" at bounding box center [415, 134] width 73 height 17
type input "*********"
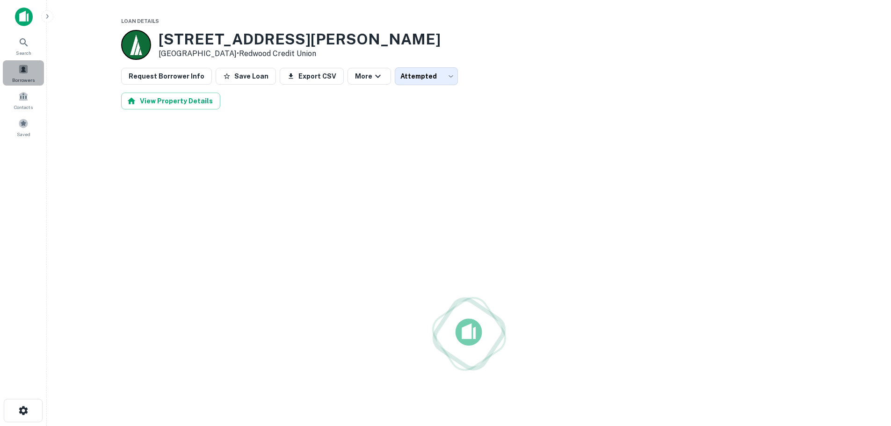
click at [25, 73] on span at bounding box center [23, 69] width 10 height 10
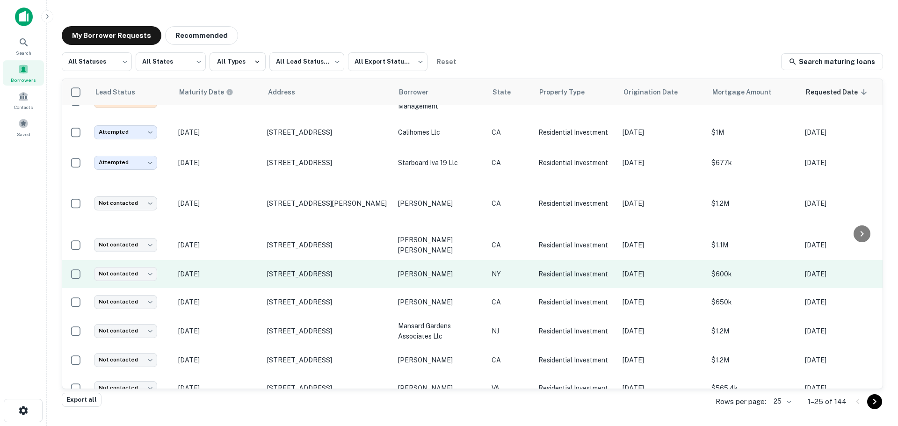
scroll to position [94, 0]
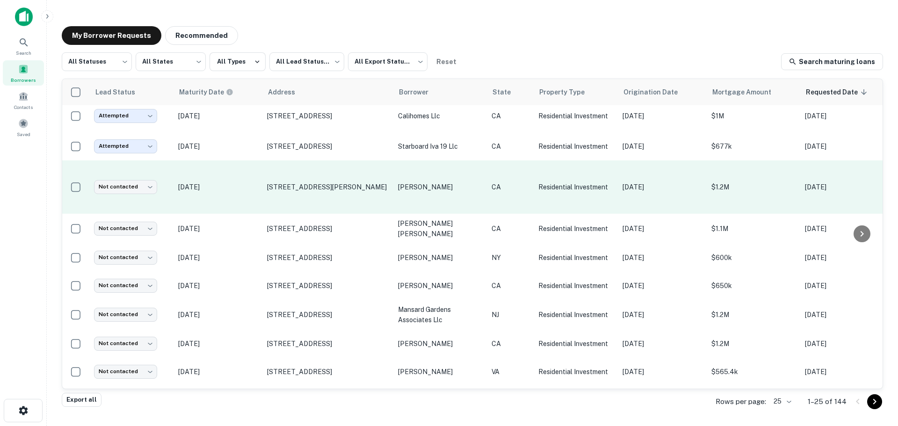
click at [253, 182] on p "[DATE]" at bounding box center [218, 187] width 80 height 10
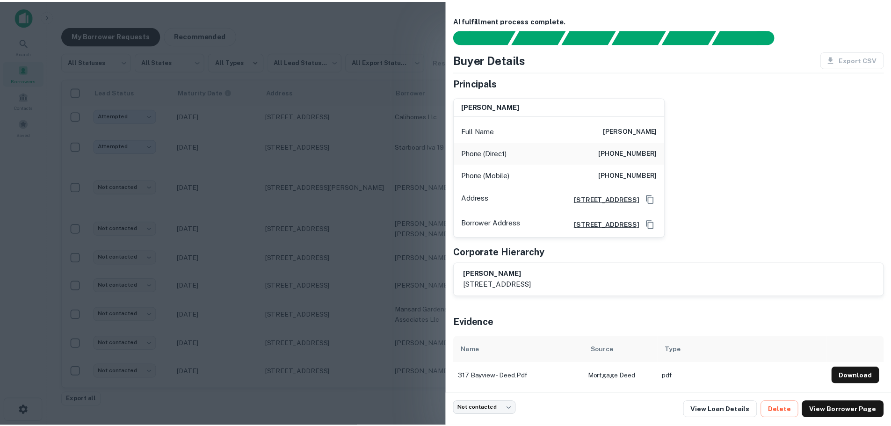
scroll to position [11, 0]
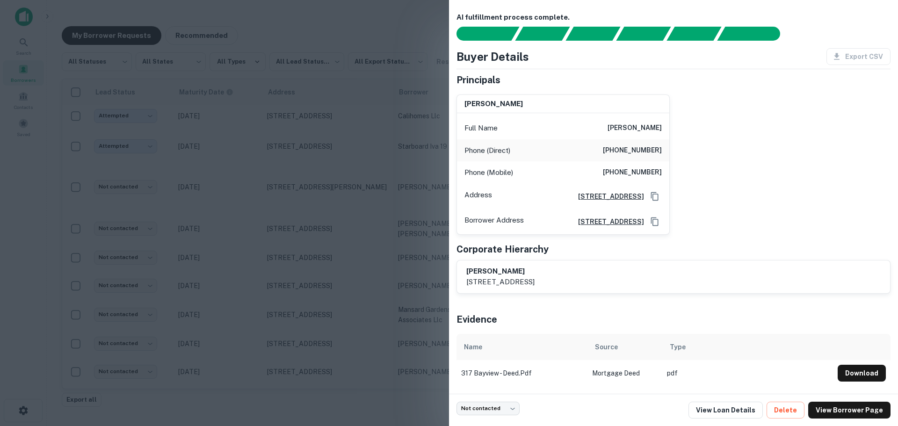
click at [224, 193] on div at bounding box center [449, 213] width 898 height 426
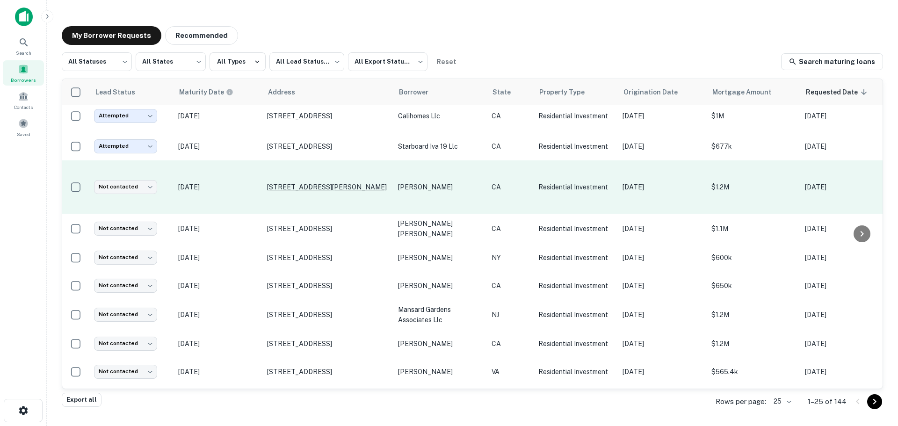
click at [329, 183] on p "[STREET_ADDRESS][PERSON_NAME]" at bounding box center [328, 187] width 122 height 8
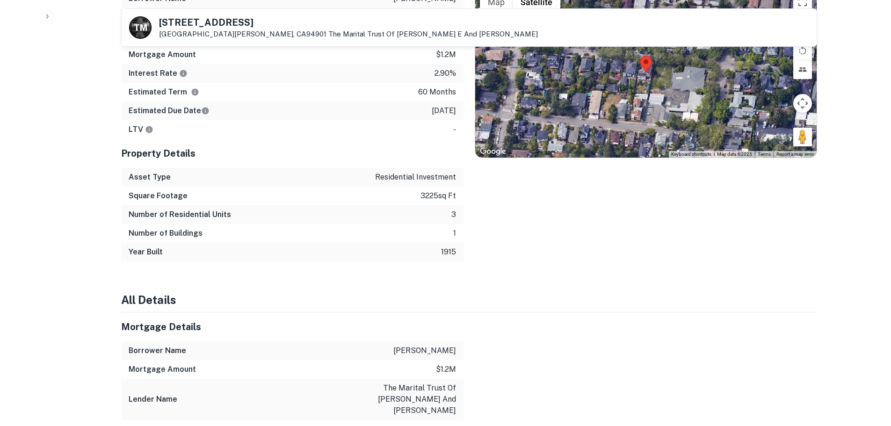
scroll to position [842, 0]
click at [642, 84] on div at bounding box center [645, 71] width 341 height 169
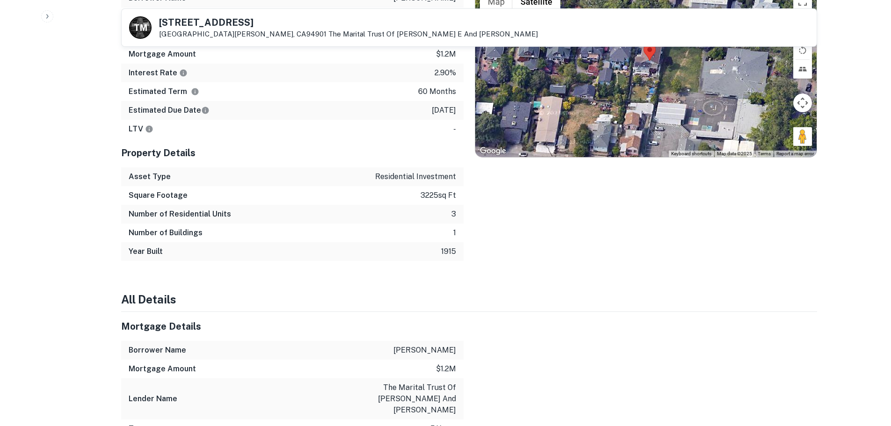
drag, startPoint x: 637, startPoint y: 90, endPoint x: 620, endPoint y: 158, distance: 70.1
click at [620, 158] on div "Location ← Move left → Move right ↑ Move up ↓ Move down + Zoom in - Zoom out Ho…" at bounding box center [640, 110] width 354 height 301
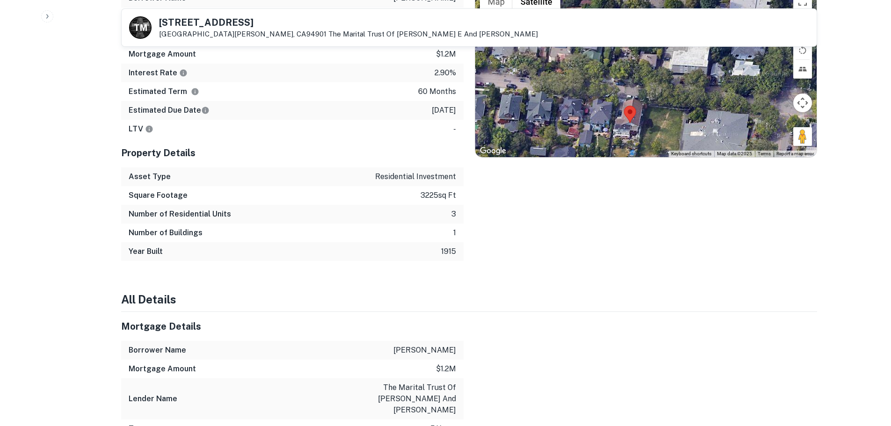
drag, startPoint x: 622, startPoint y: 131, endPoint x: 634, endPoint y: 87, distance: 45.4
click at [624, 106] on area at bounding box center [624, 106] width 0 height 0
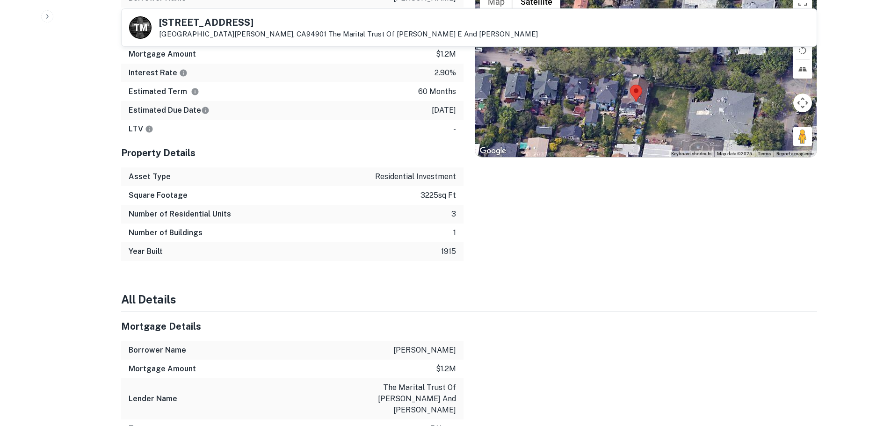
click at [629, 117] on div at bounding box center [645, 71] width 341 height 169
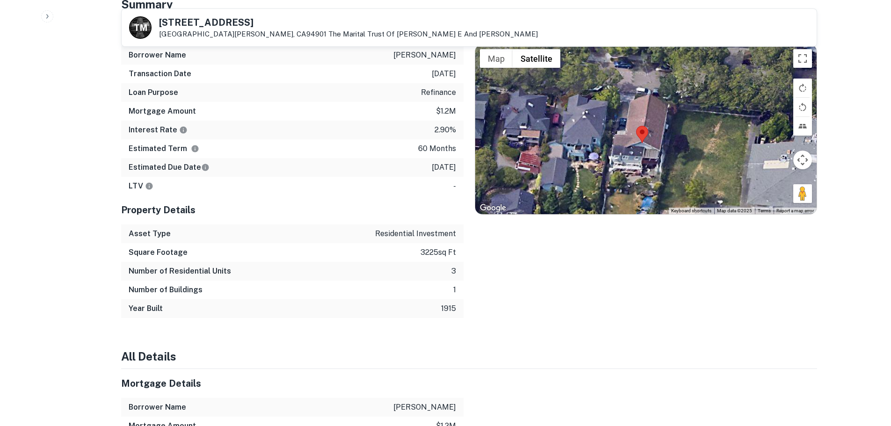
scroll to position [701, 0]
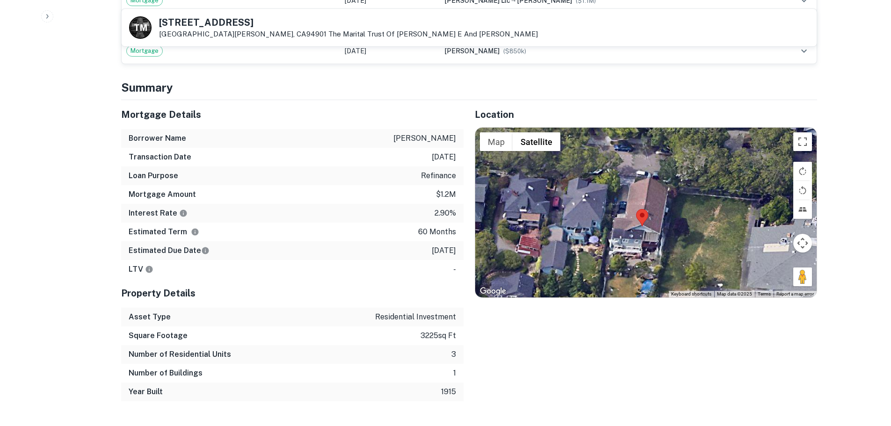
click at [643, 243] on div at bounding box center [645, 212] width 341 height 169
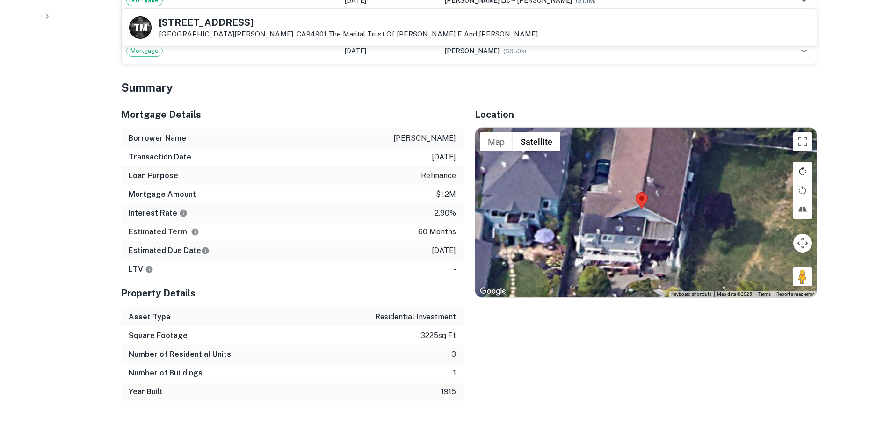
click at [801, 170] on button "Rotate map clockwise" at bounding box center [802, 171] width 19 height 19
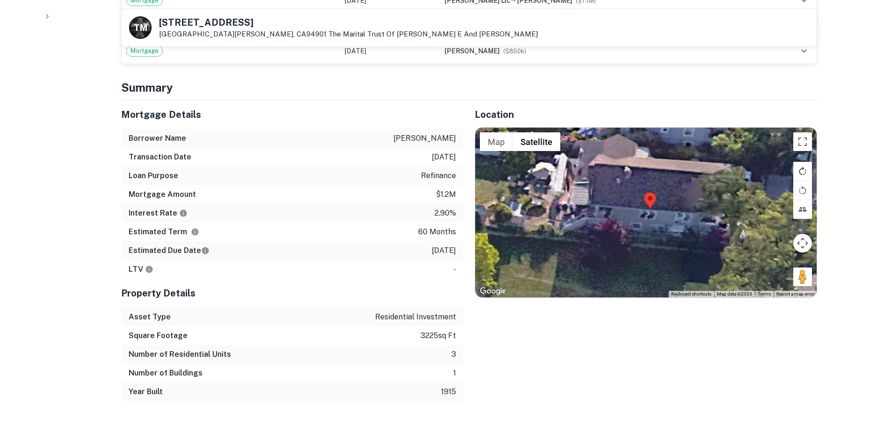
click at [801, 170] on button "Rotate map clockwise" at bounding box center [802, 171] width 19 height 19
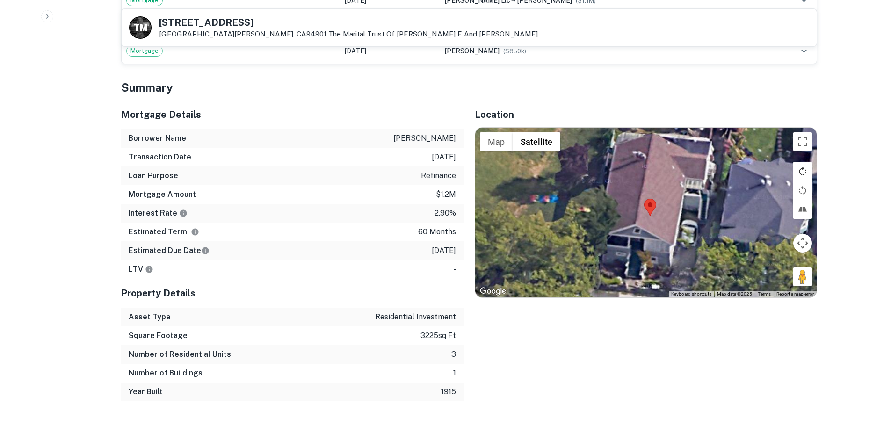
click at [801, 170] on button "Rotate map clockwise" at bounding box center [802, 171] width 19 height 19
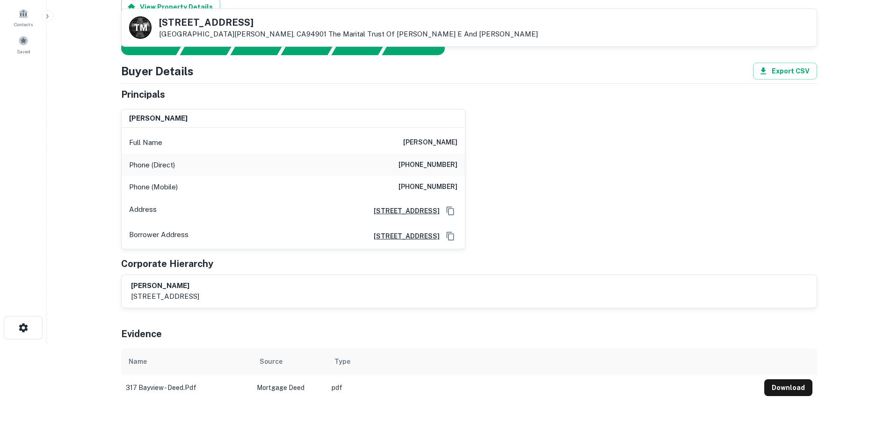
scroll to position [0, 0]
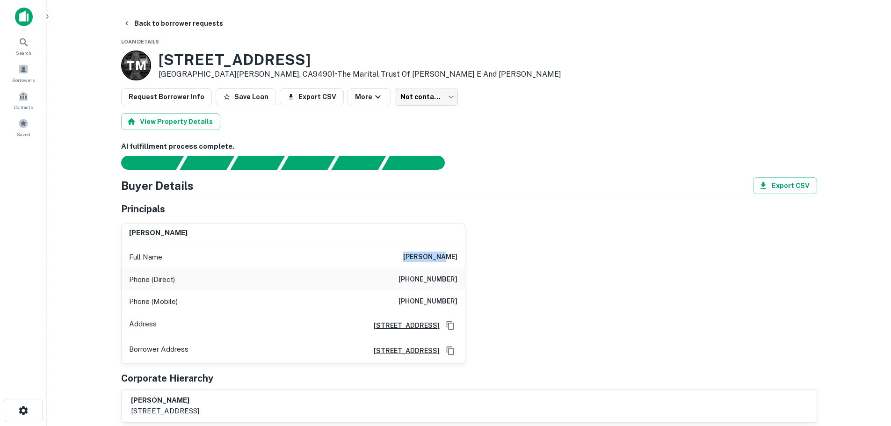
drag, startPoint x: 425, startPoint y: 255, endPoint x: 465, endPoint y: 257, distance: 40.2
click at [465, 257] on div "ida galati Full Name ida galati Phone (Direct) (650) 572-1983 Phone (Mobile) (6…" at bounding box center [293, 294] width 344 height 140
copy h6 "ida galati"
click at [427, 100] on body "Search Borrowers Contacts Saved Back to borrower requests Loan Details T M 317 …" at bounding box center [445, 213] width 891 height 426
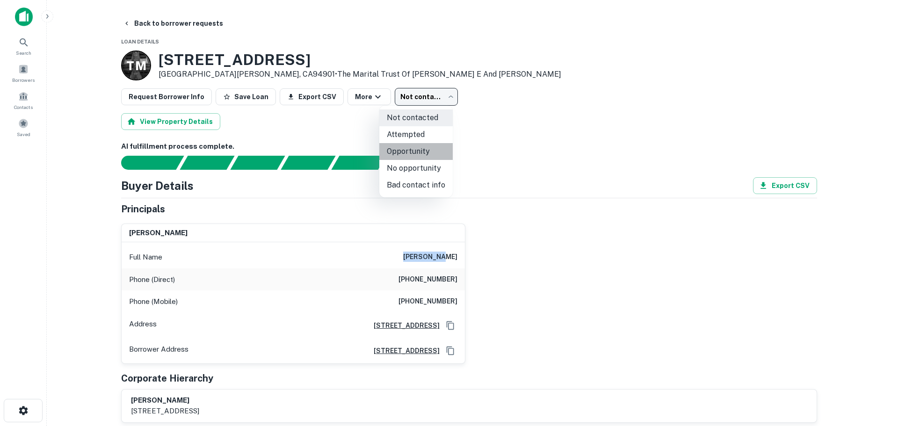
click at [424, 153] on li "Opportunity" at bounding box center [415, 151] width 73 height 17
type input "**********"
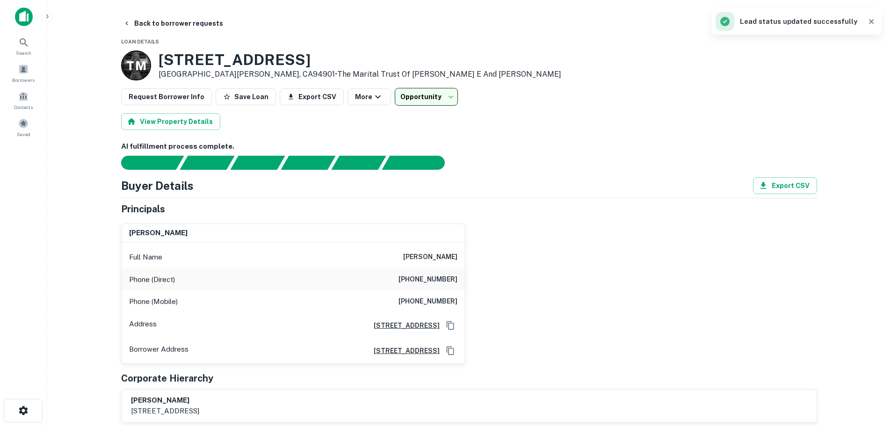
click at [475, 166] on div at bounding box center [463, 163] width 707 height 14
click at [427, 89] on body "Search Borrowers Contacts Saved Back to borrower requests Loan Details T M 317 …" at bounding box center [445, 213] width 891 height 426
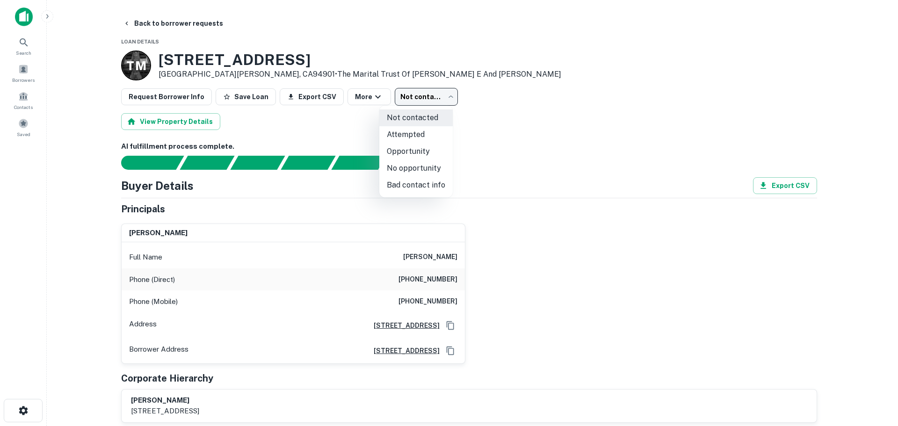
click at [428, 154] on li "Opportunity" at bounding box center [415, 151] width 73 height 17
type input "**********"
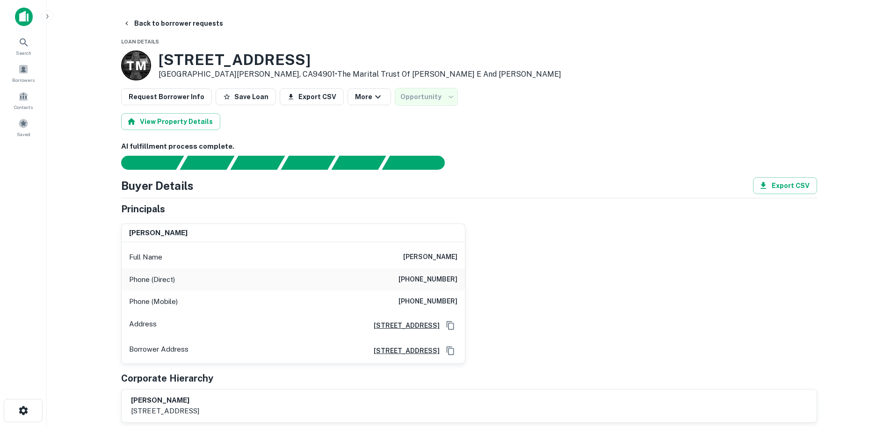
click at [432, 98] on div "Opportunity" at bounding box center [426, 97] width 63 height 18
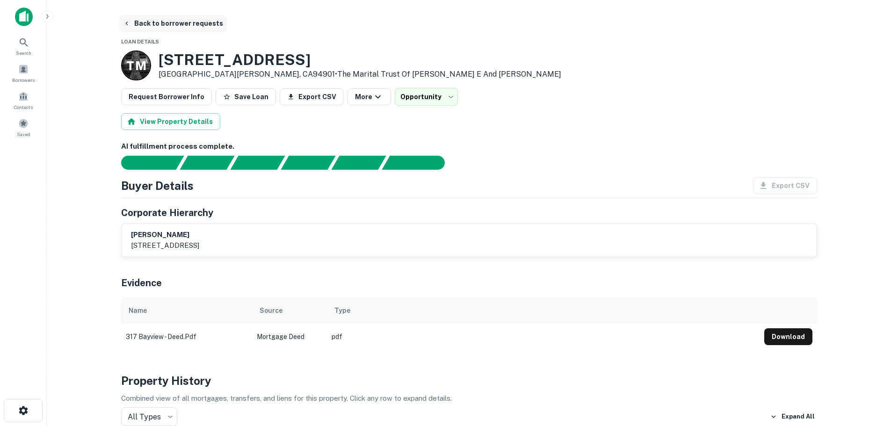
click at [175, 21] on button "Back to borrower requests" at bounding box center [173, 23] width 108 height 17
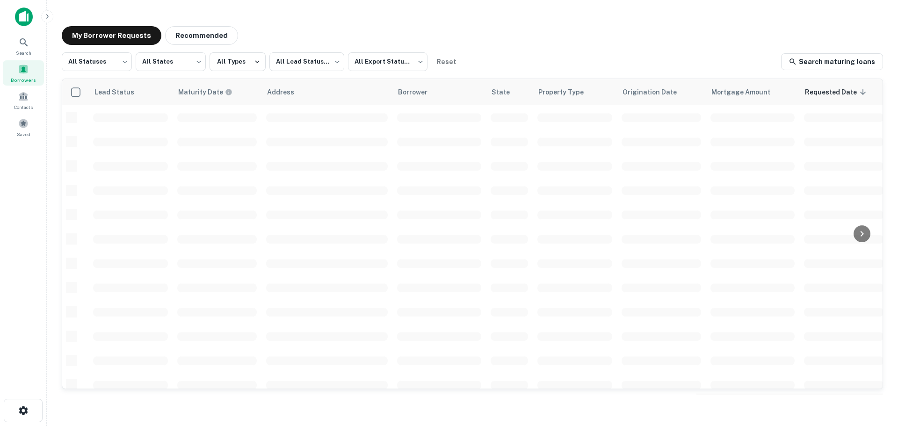
scroll to position [94, 0]
click at [500, 54] on div "All Statuses *** ​ All States *** ​ All Types All Lead Statuses *** ​ All Expor…" at bounding box center [472, 61] width 821 height 19
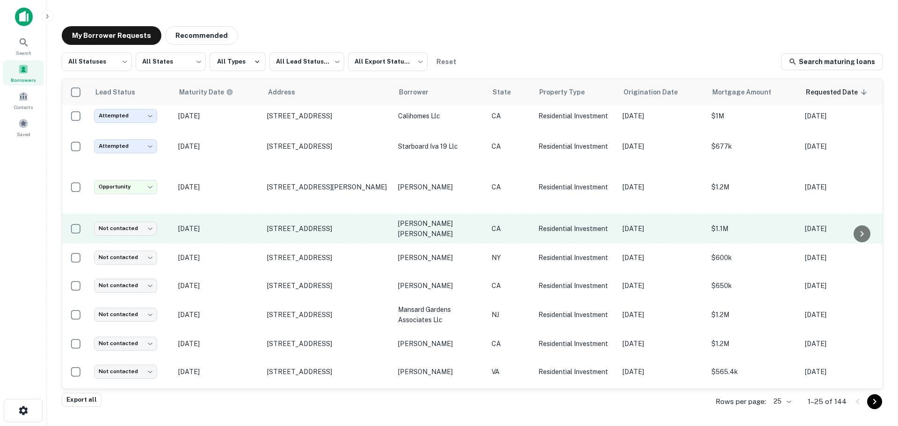
click at [250, 224] on p "[DATE]" at bounding box center [218, 229] width 80 height 10
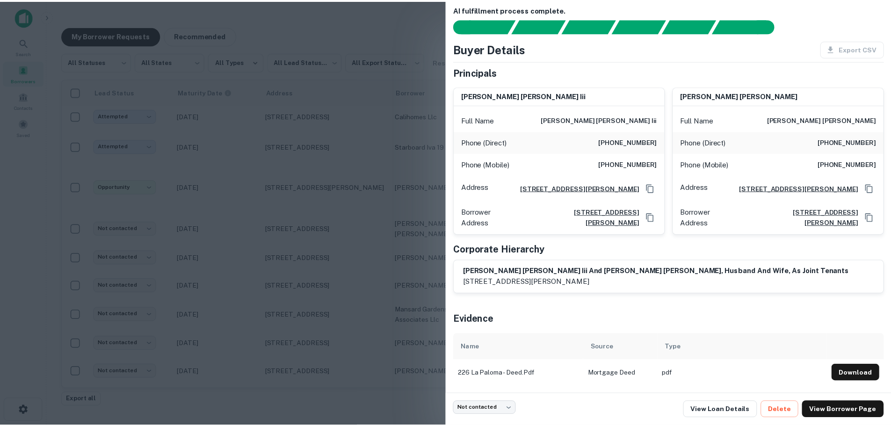
scroll to position [17, 0]
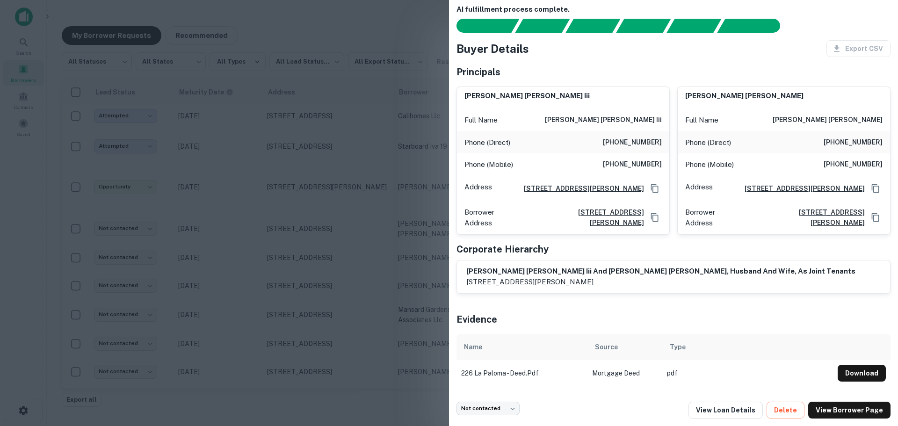
click at [217, 171] on div at bounding box center [449, 213] width 898 height 426
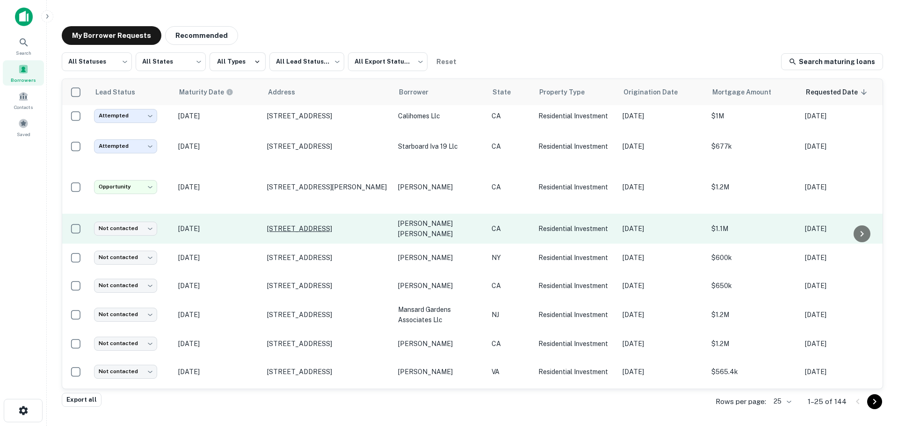
click at [302, 224] on p "[STREET_ADDRESS]" at bounding box center [328, 228] width 122 height 8
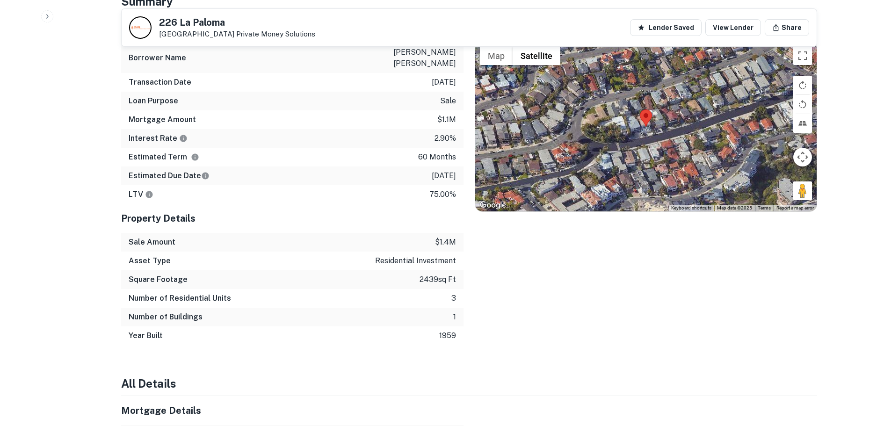
scroll to position [655, 0]
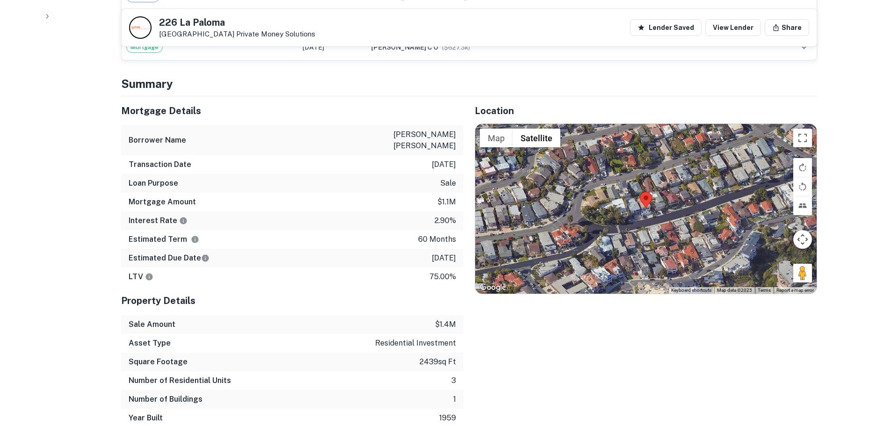
click at [649, 217] on div at bounding box center [645, 208] width 341 height 169
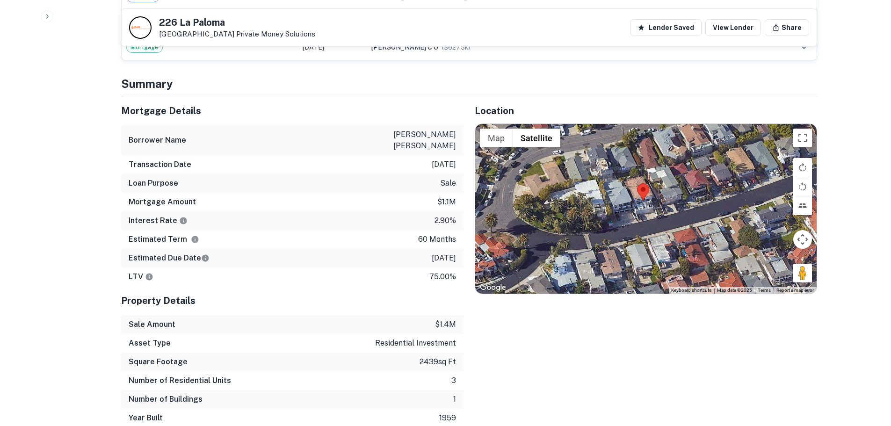
click at [642, 217] on div at bounding box center [645, 208] width 341 height 169
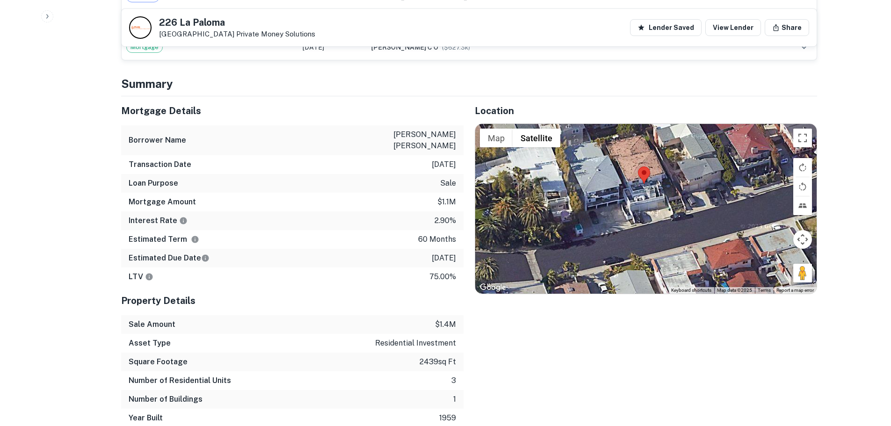
click at [644, 213] on div at bounding box center [645, 208] width 341 height 169
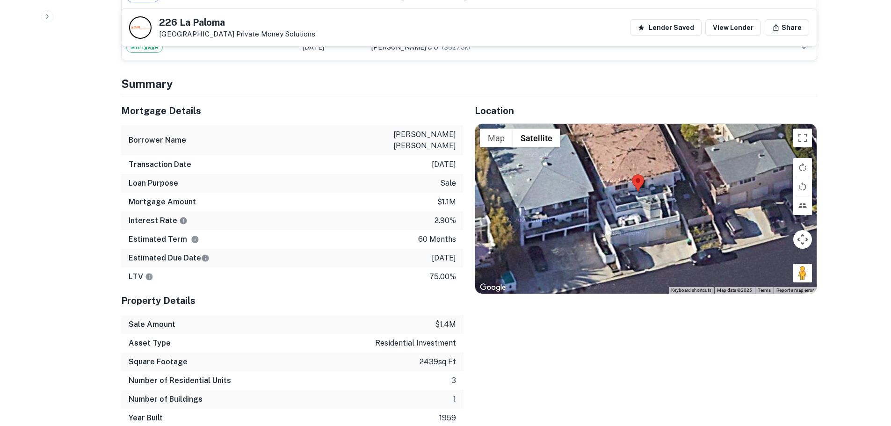
drag, startPoint x: 668, startPoint y: 200, endPoint x: 663, endPoint y: 247, distance: 47.5
click at [663, 247] on div at bounding box center [645, 208] width 341 height 169
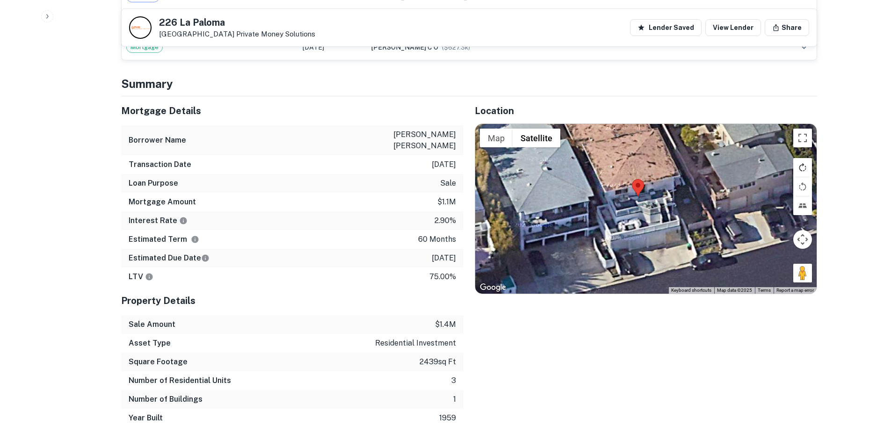
click at [803, 166] on button "Rotate map clockwise" at bounding box center [802, 167] width 19 height 19
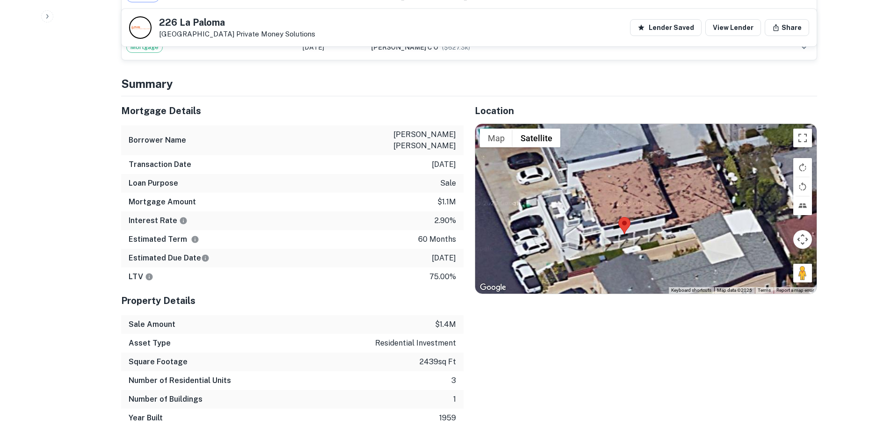
drag, startPoint x: 703, startPoint y: 220, endPoint x: 662, endPoint y: 253, distance: 51.9
click at [662, 253] on div at bounding box center [645, 208] width 341 height 169
click at [801, 167] on button "Rotate map clockwise" at bounding box center [802, 167] width 19 height 19
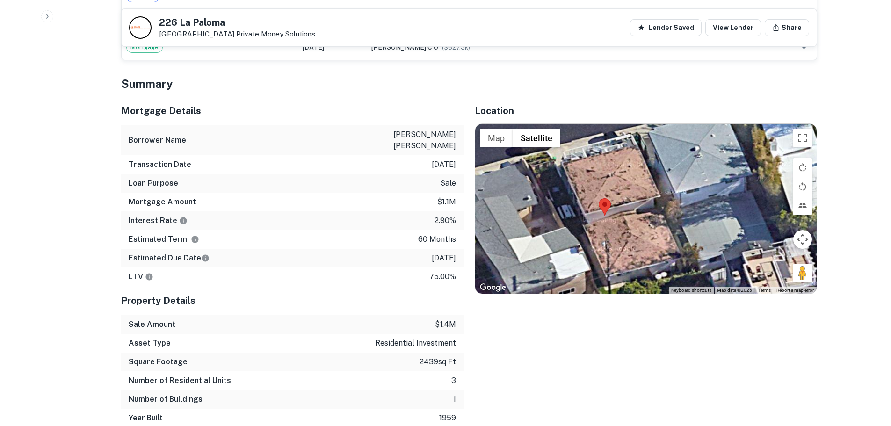
drag, startPoint x: 703, startPoint y: 231, endPoint x: 700, endPoint y: 257, distance: 26.9
click at [700, 257] on div at bounding box center [645, 208] width 341 height 169
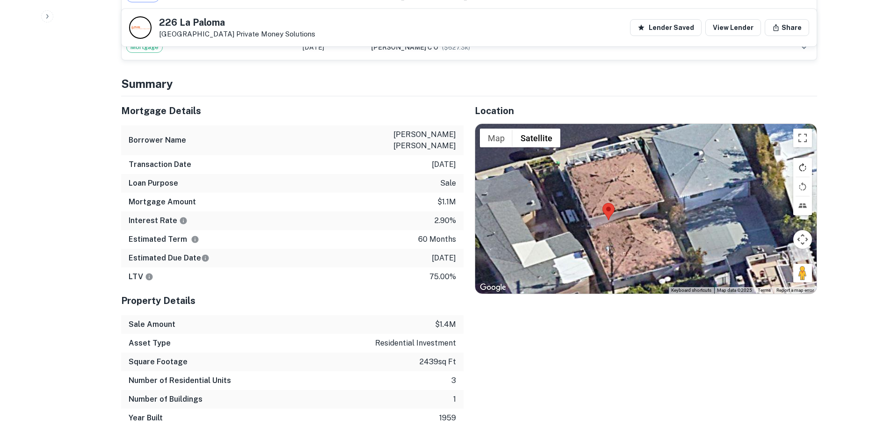
click at [802, 169] on button "Rotate map clockwise" at bounding box center [802, 167] width 19 height 19
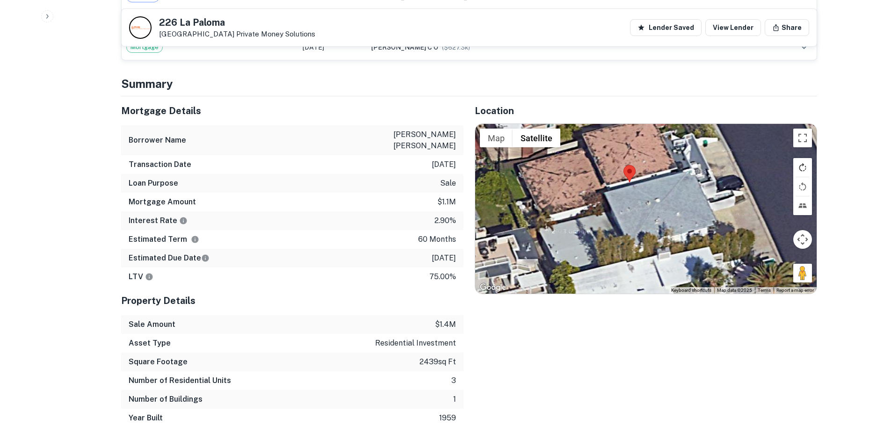
click at [802, 164] on button "Rotate map clockwise" at bounding box center [802, 167] width 19 height 19
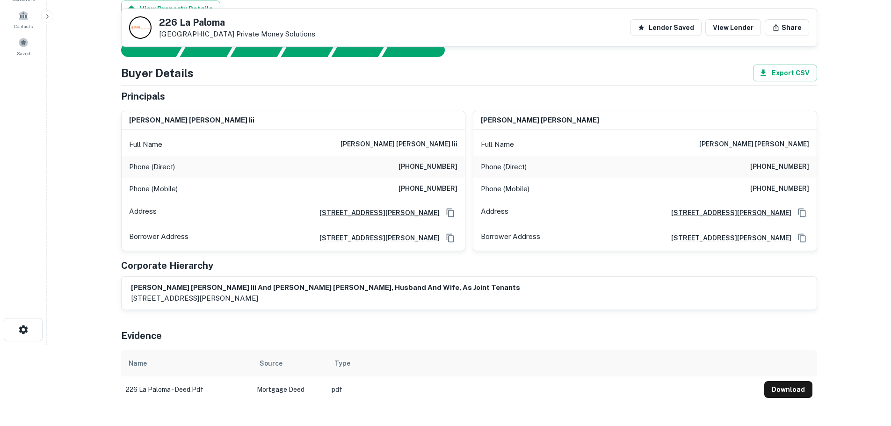
scroll to position [0, 0]
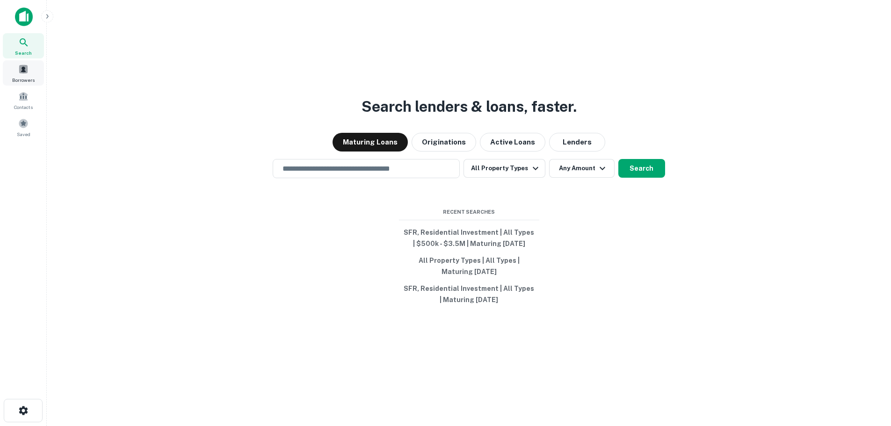
click at [24, 74] on span at bounding box center [23, 69] width 10 height 10
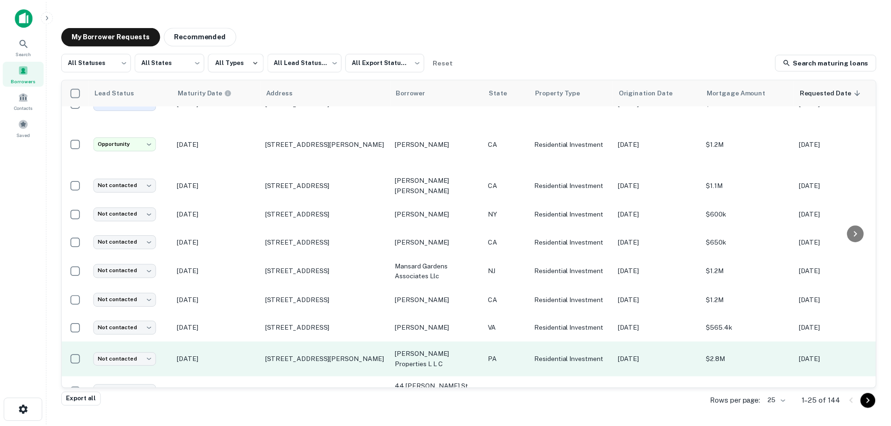
scroll to position [140, 0]
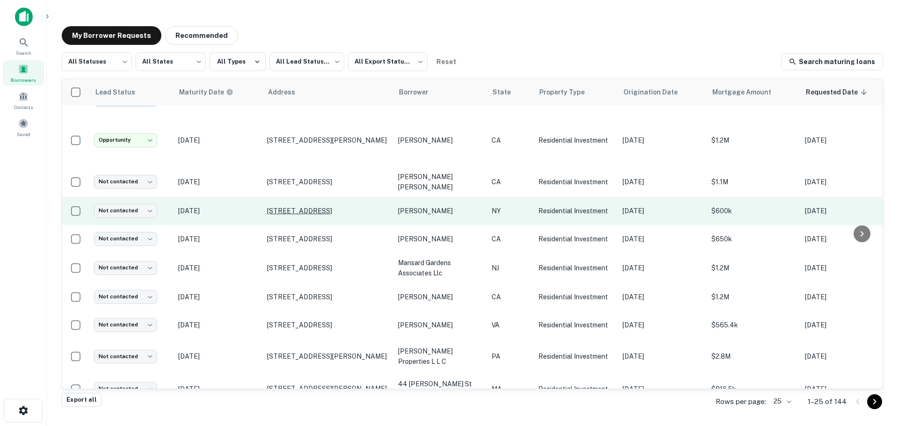
click at [293, 207] on p "[STREET_ADDRESS]" at bounding box center [328, 211] width 122 height 8
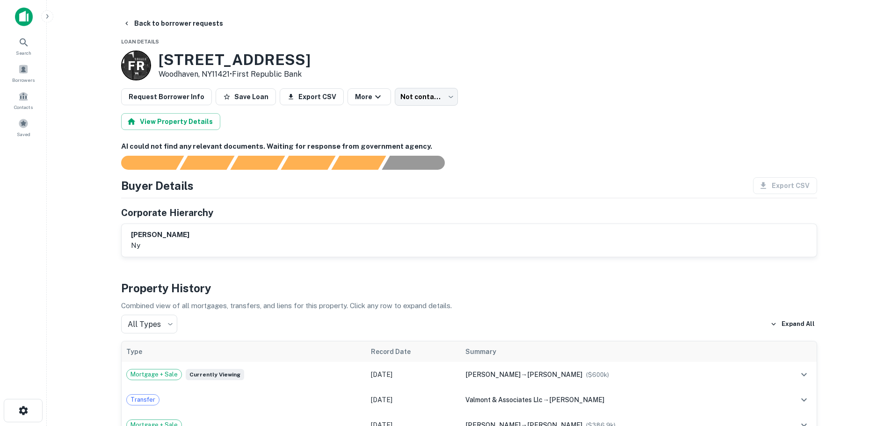
drag, startPoint x: 190, startPoint y: 22, endPoint x: 86, endPoint y: 99, distance: 129.7
click at [83, 77] on main "Back to borrower requests Loan Details F R [STREET_ADDRESS] • First Republic Ba…" at bounding box center [469, 213] width 844 height 426
click at [169, 24] on button "Back to borrower requests" at bounding box center [173, 23] width 108 height 17
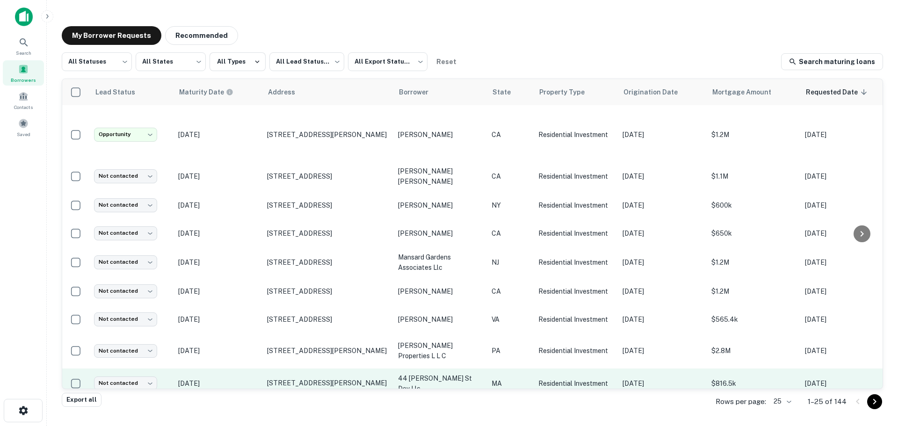
scroll to position [140, 0]
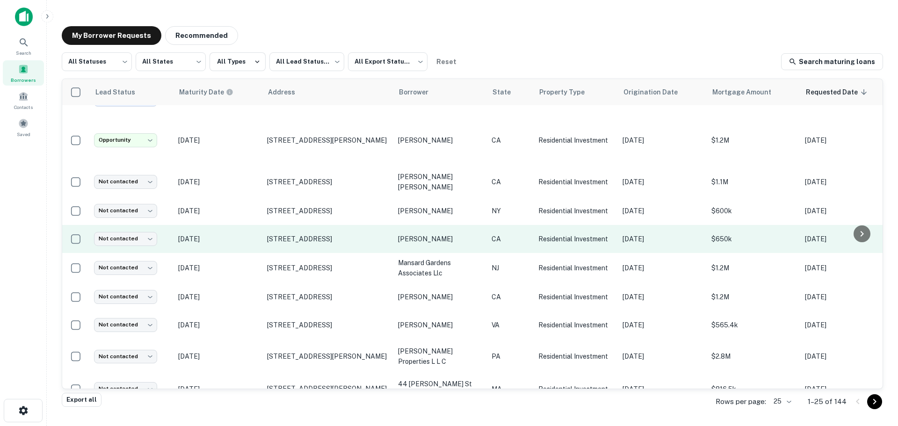
click at [232, 234] on p "[DATE]" at bounding box center [218, 239] width 80 height 10
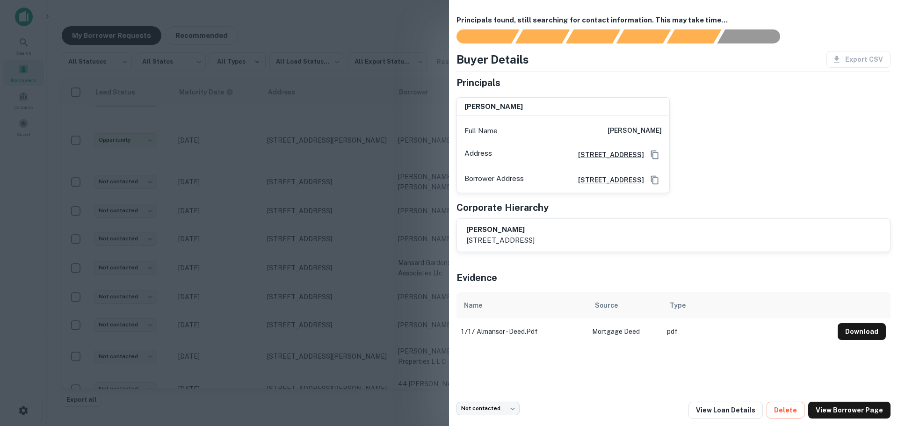
click at [232, 239] on div at bounding box center [449, 213] width 898 height 426
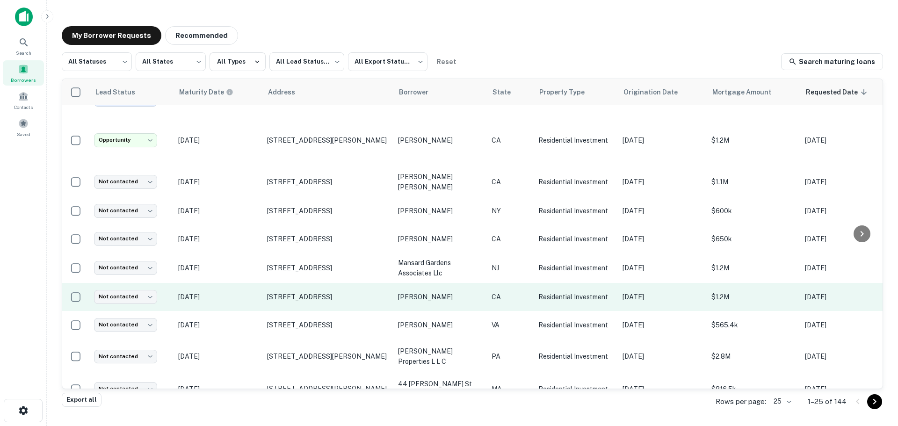
click at [233, 283] on td "[DATE]" at bounding box center [218, 297] width 89 height 28
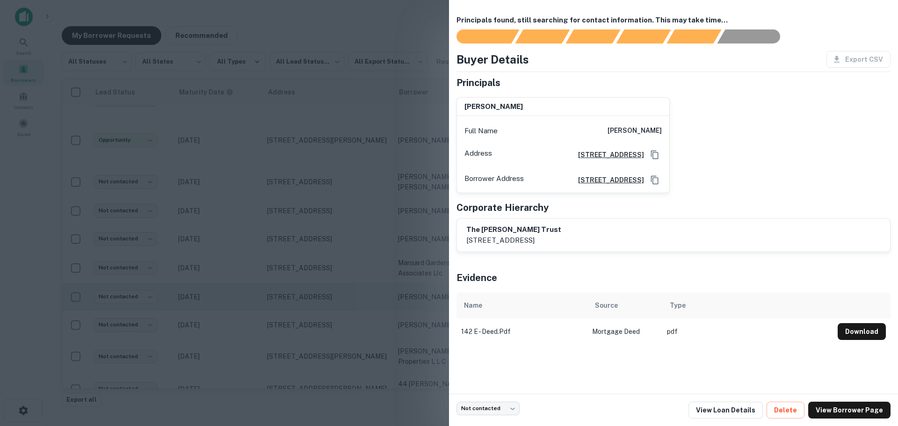
click at [233, 275] on div at bounding box center [449, 213] width 898 height 426
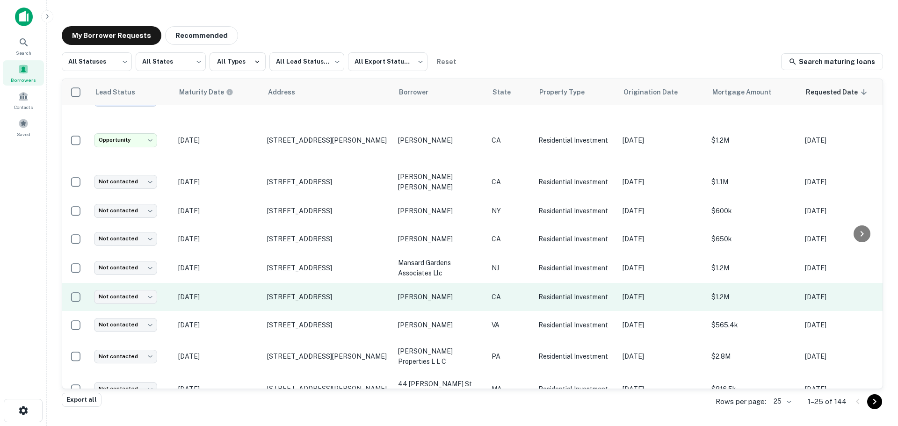
scroll to position [187, 0]
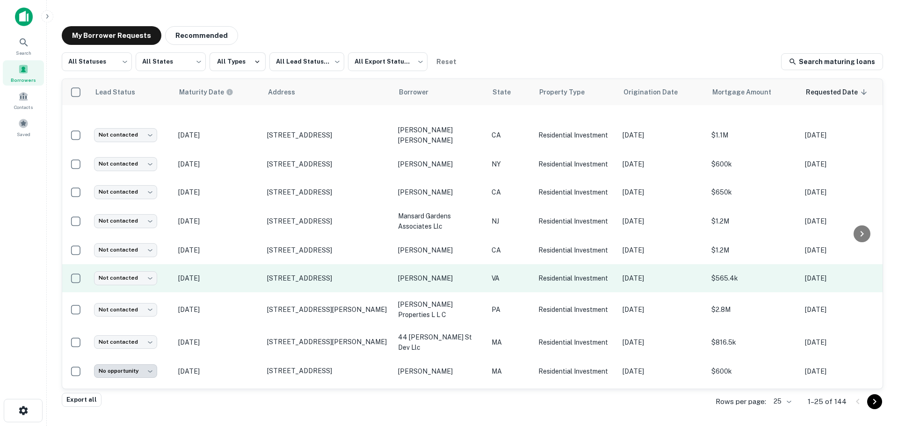
click at [237, 273] on p "[DATE]" at bounding box center [218, 278] width 80 height 10
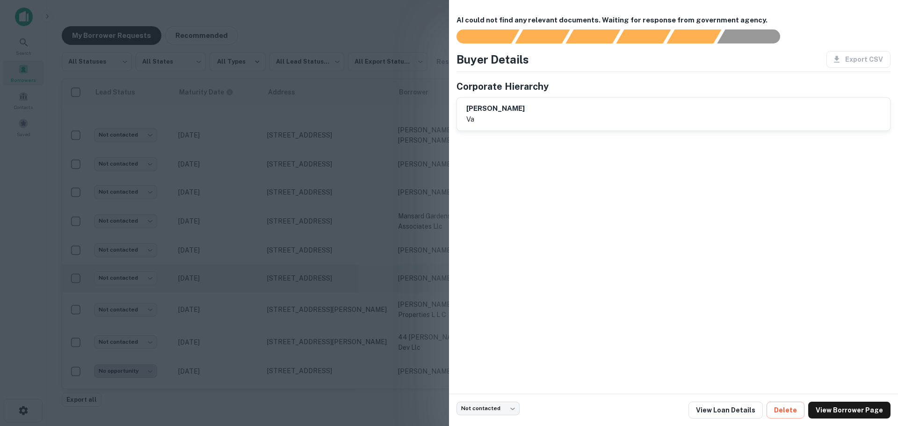
click at [237, 264] on div at bounding box center [449, 213] width 898 height 426
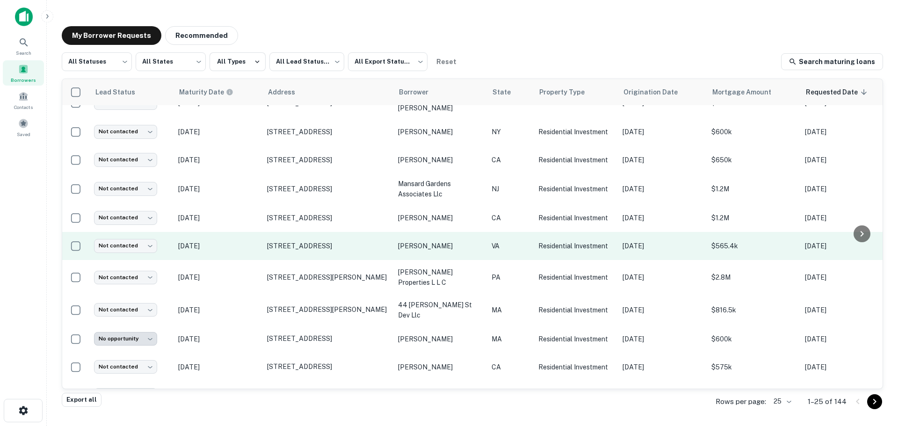
scroll to position [234, 0]
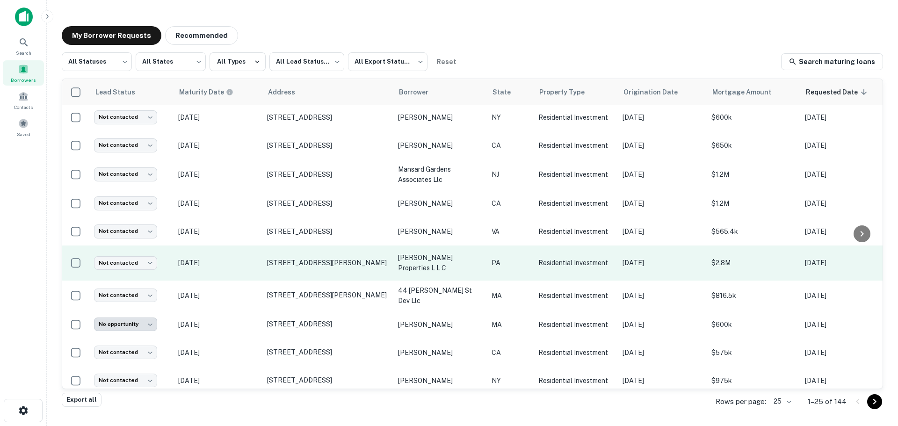
click at [245, 255] on td "[DATE]" at bounding box center [218, 263] width 89 height 35
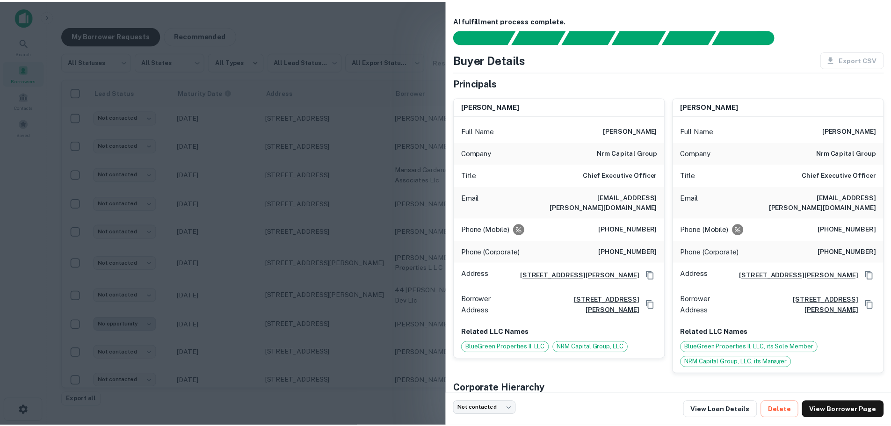
scroll to position [47, 0]
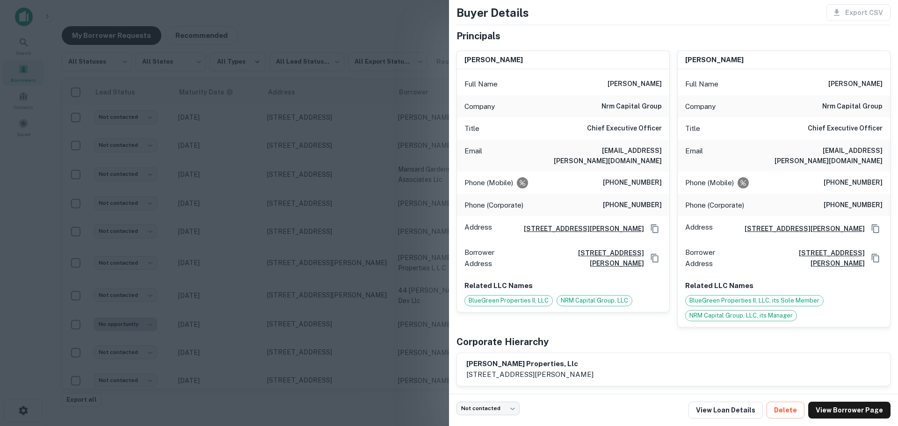
click at [250, 247] on div at bounding box center [449, 213] width 898 height 426
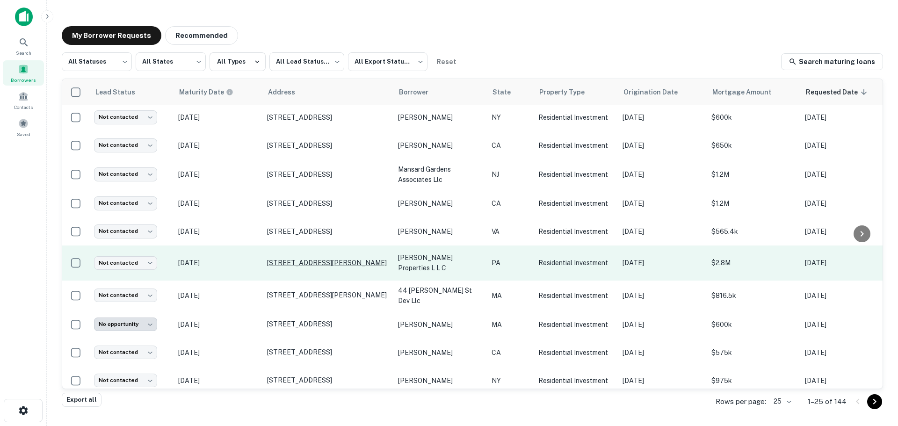
click at [284, 259] on p "[STREET_ADDRESS][PERSON_NAME]" at bounding box center [328, 263] width 122 height 8
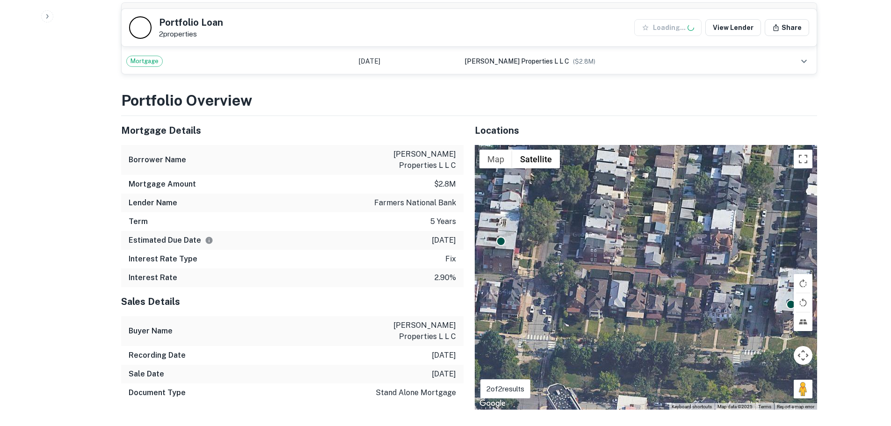
scroll to position [655, 0]
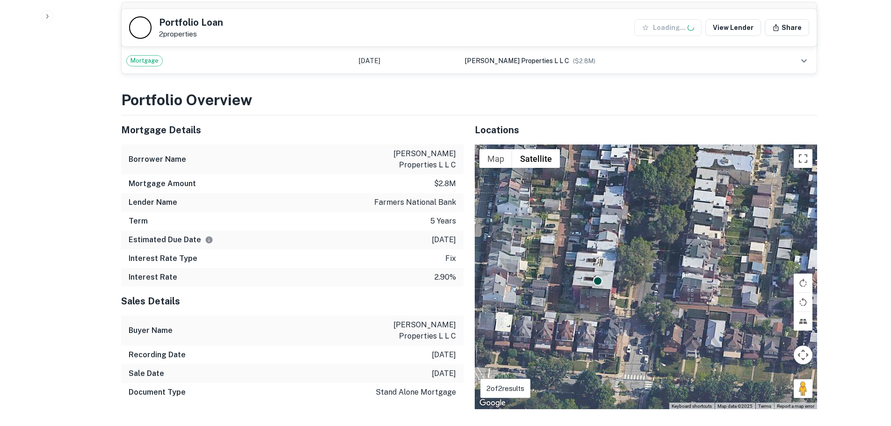
drag, startPoint x: 640, startPoint y: 301, endPoint x: 747, endPoint y: 350, distance: 117.6
click at [748, 351] on div "To activate drag with keyboard, press Alt + Enter. Once in keyboard drag state,…" at bounding box center [646, 277] width 342 height 265
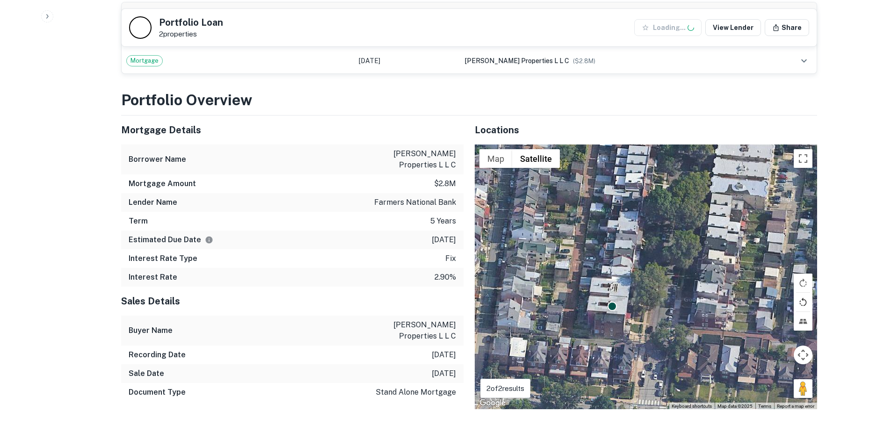
click at [803, 293] on button "Rotate map counterclockwise" at bounding box center [803, 302] width 19 height 19
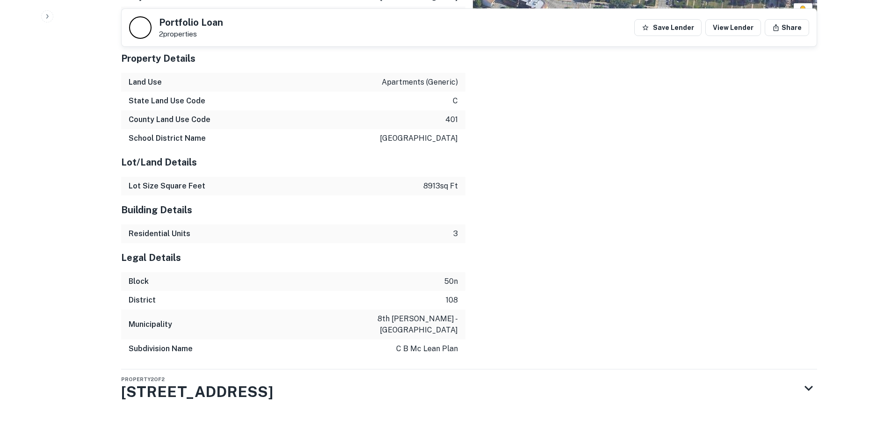
scroll to position [1271, 0]
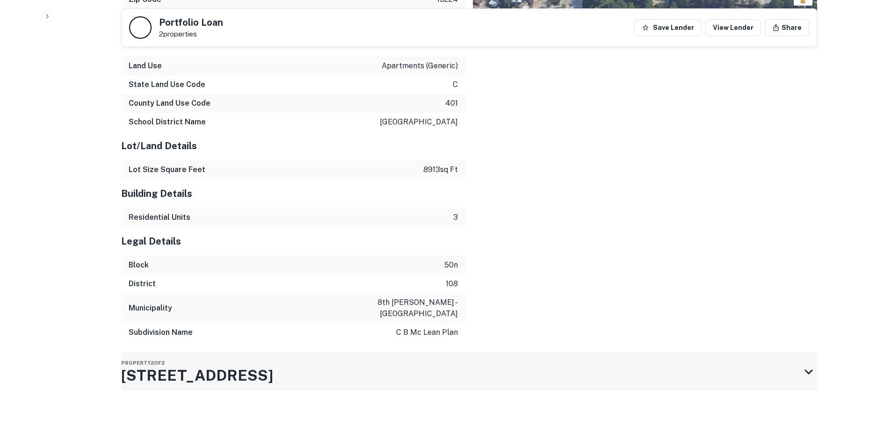
click at [786, 361] on div "Property 2 of 2 [STREET_ADDRESS]" at bounding box center [460, 371] width 679 height 37
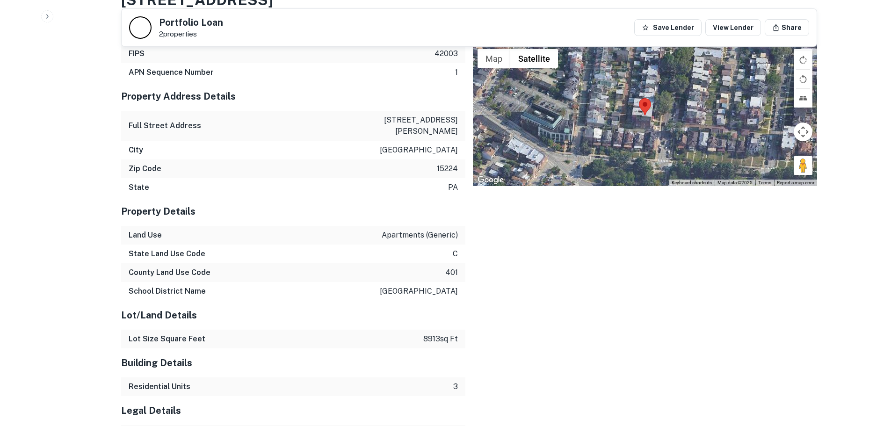
scroll to position [962, 0]
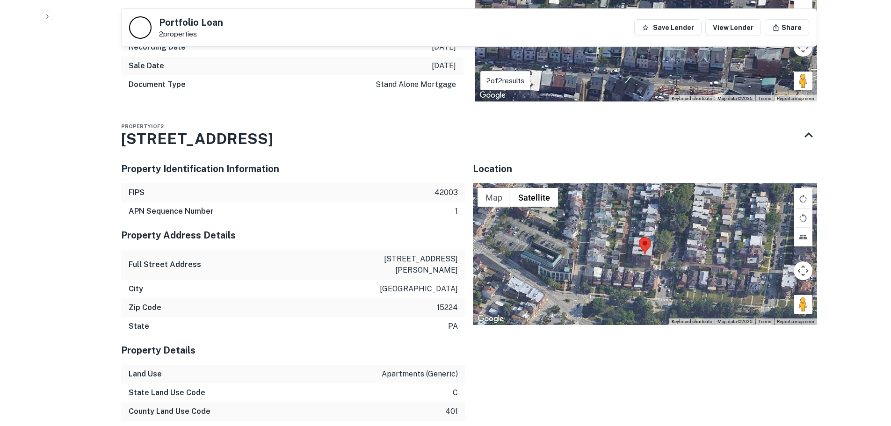
click at [646, 256] on div at bounding box center [645, 253] width 344 height 141
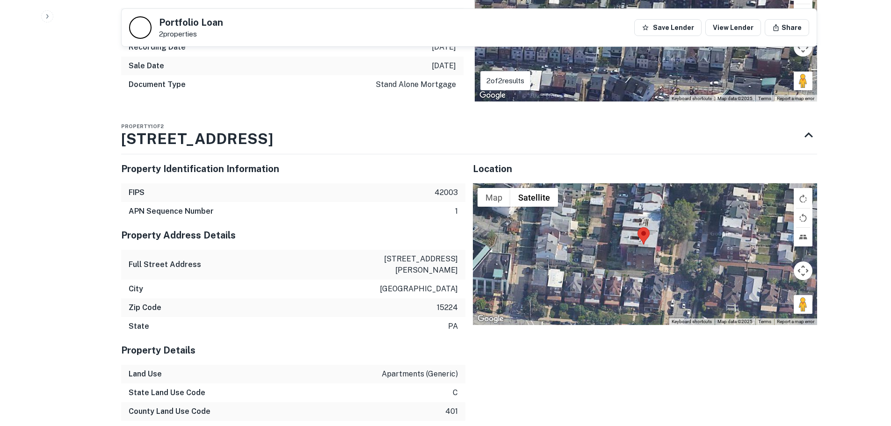
click at [646, 256] on div at bounding box center [645, 253] width 344 height 141
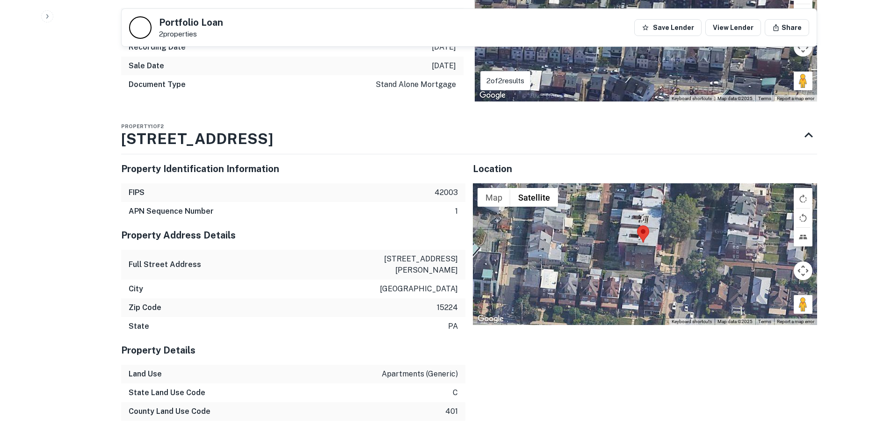
click at [646, 256] on div at bounding box center [645, 253] width 344 height 141
click at [805, 210] on button "Rotate map counterclockwise" at bounding box center [803, 218] width 19 height 19
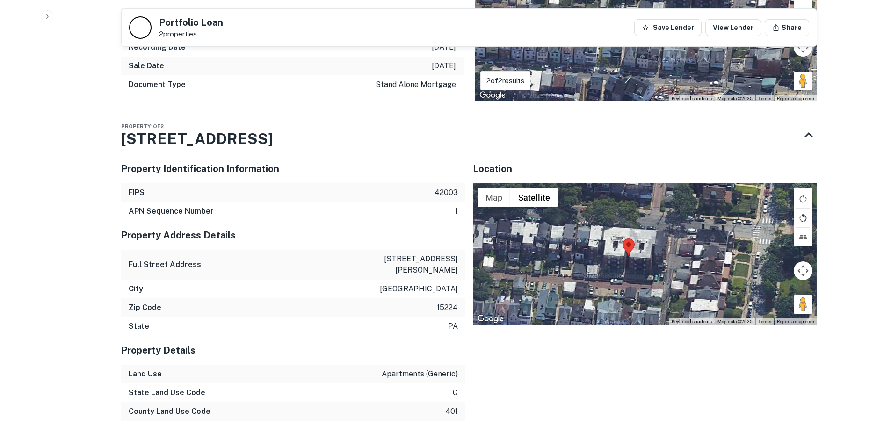
click at [805, 210] on button "Rotate map counterclockwise" at bounding box center [803, 218] width 19 height 19
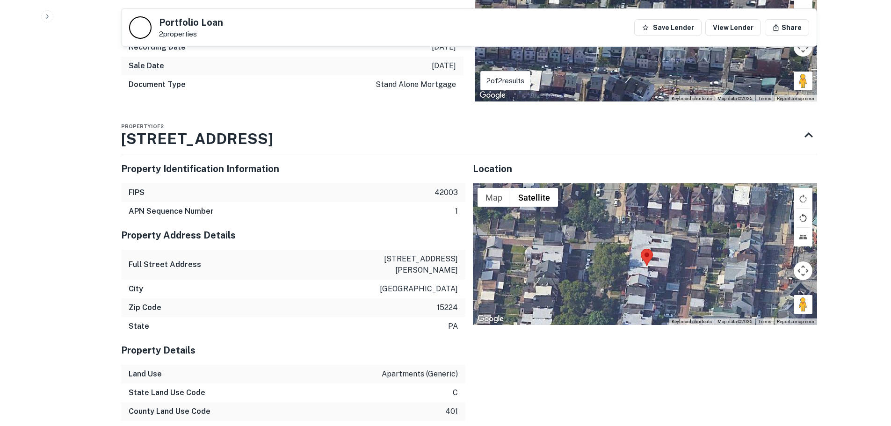
click at [805, 210] on button "Rotate map counterclockwise" at bounding box center [803, 218] width 19 height 19
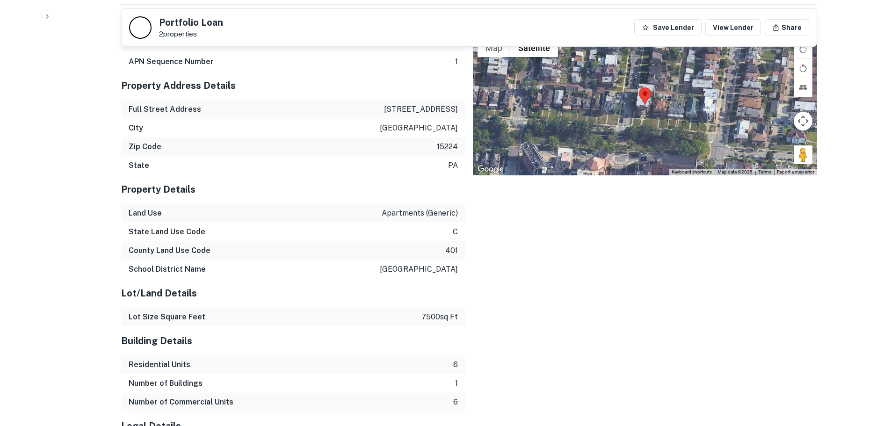
scroll to position [1664, 0]
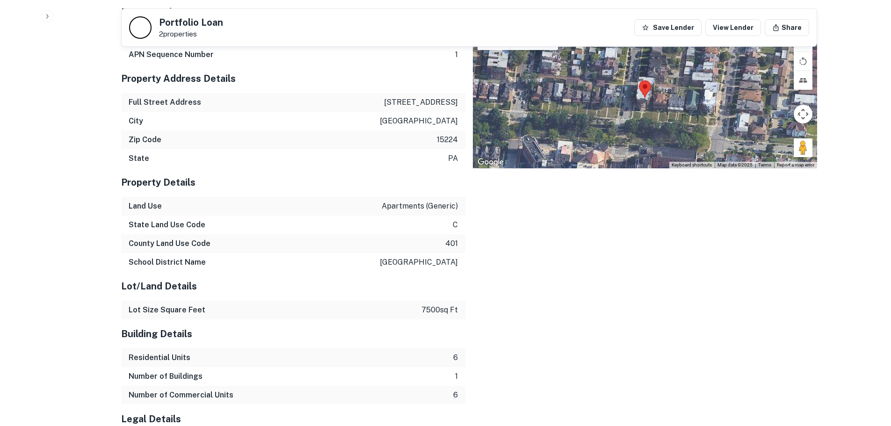
click at [647, 94] on div at bounding box center [645, 97] width 344 height 141
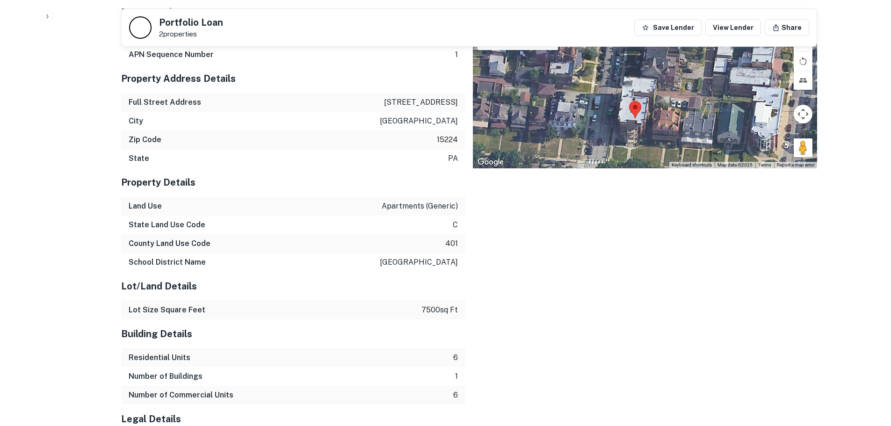
drag, startPoint x: 677, startPoint y: 85, endPoint x: 671, endPoint y: 105, distance: 20.6
click at [671, 105] on div at bounding box center [645, 97] width 344 height 141
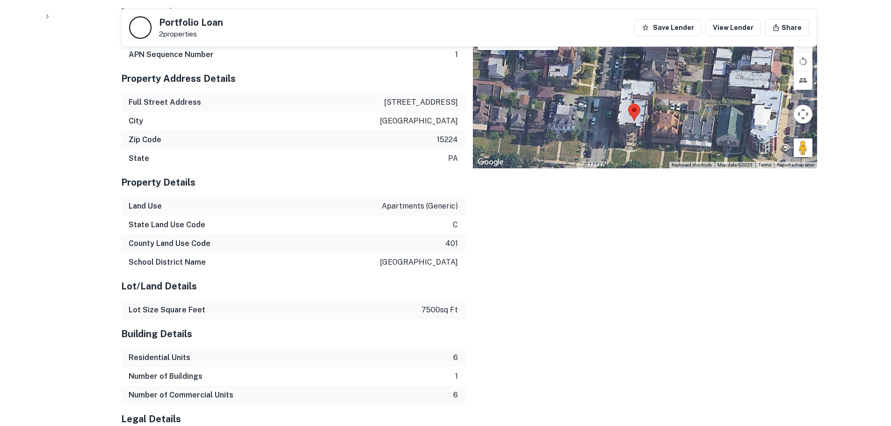
click at [648, 121] on div at bounding box center [645, 97] width 344 height 141
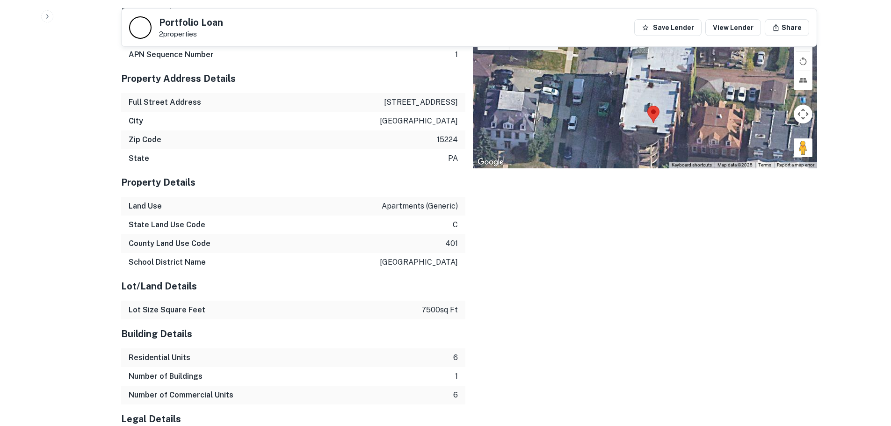
drag, startPoint x: 658, startPoint y: 105, endPoint x: 705, endPoint y: 119, distance: 48.5
click at [705, 119] on div at bounding box center [645, 97] width 344 height 141
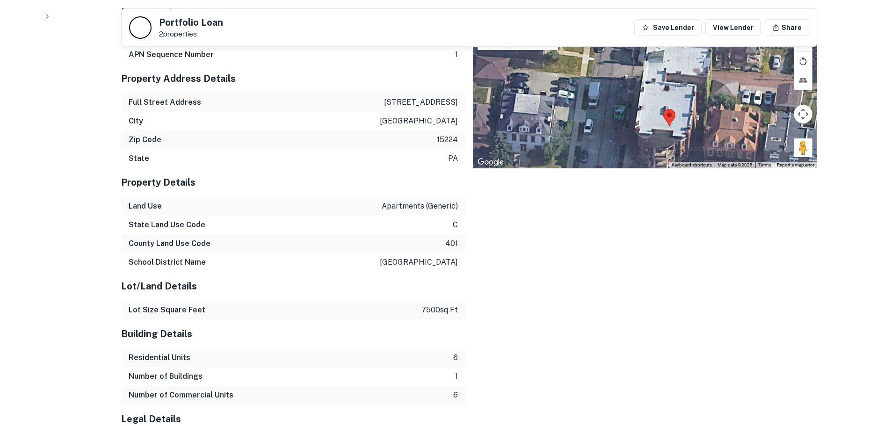
click at [805, 53] on button "Rotate map counterclockwise" at bounding box center [803, 61] width 19 height 19
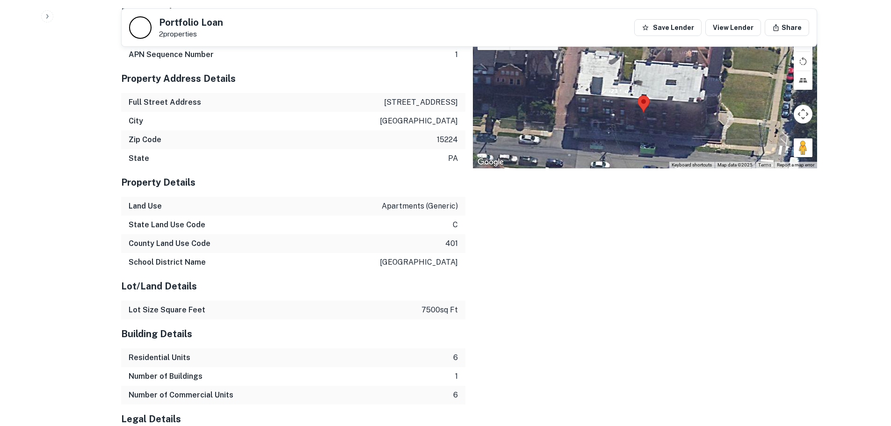
drag, startPoint x: 710, startPoint y: 134, endPoint x: 677, endPoint y: 153, distance: 38.6
click at [677, 153] on div "Map Terrain Satellite Labels Keyboard shortcuts Map Data Map data ©2025 Map dat…" at bounding box center [645, 97] width 344 height 141
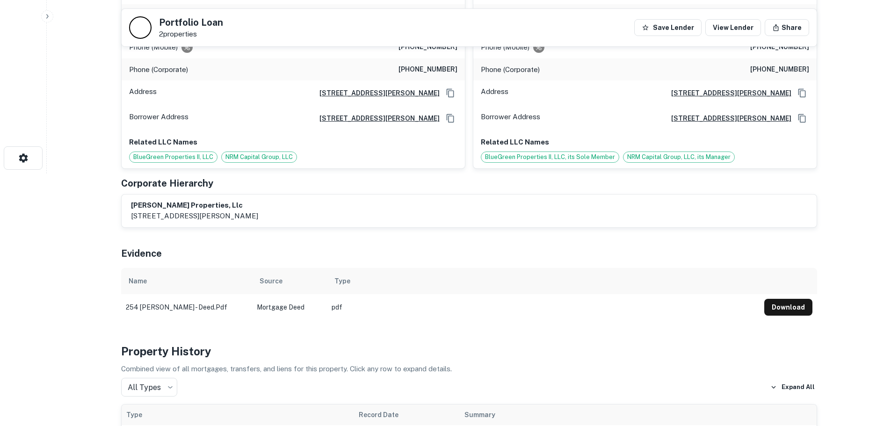
scroll to position [27, 0]
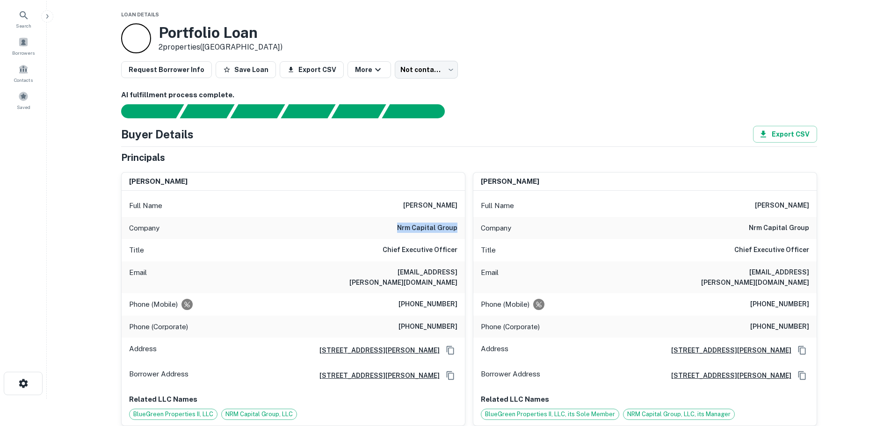
drag, startPoint x: 398, startPoint y: 229, endPoint x: 464, endPoint y: 229, distance: 66.9
click at [464, 229] on div "Company nrm capital group" at bounding box center [293, 228] width 343 height 22
copy h6 "nrm capital group"
